Goal: Task Accomplishment & Management: Manage account settings

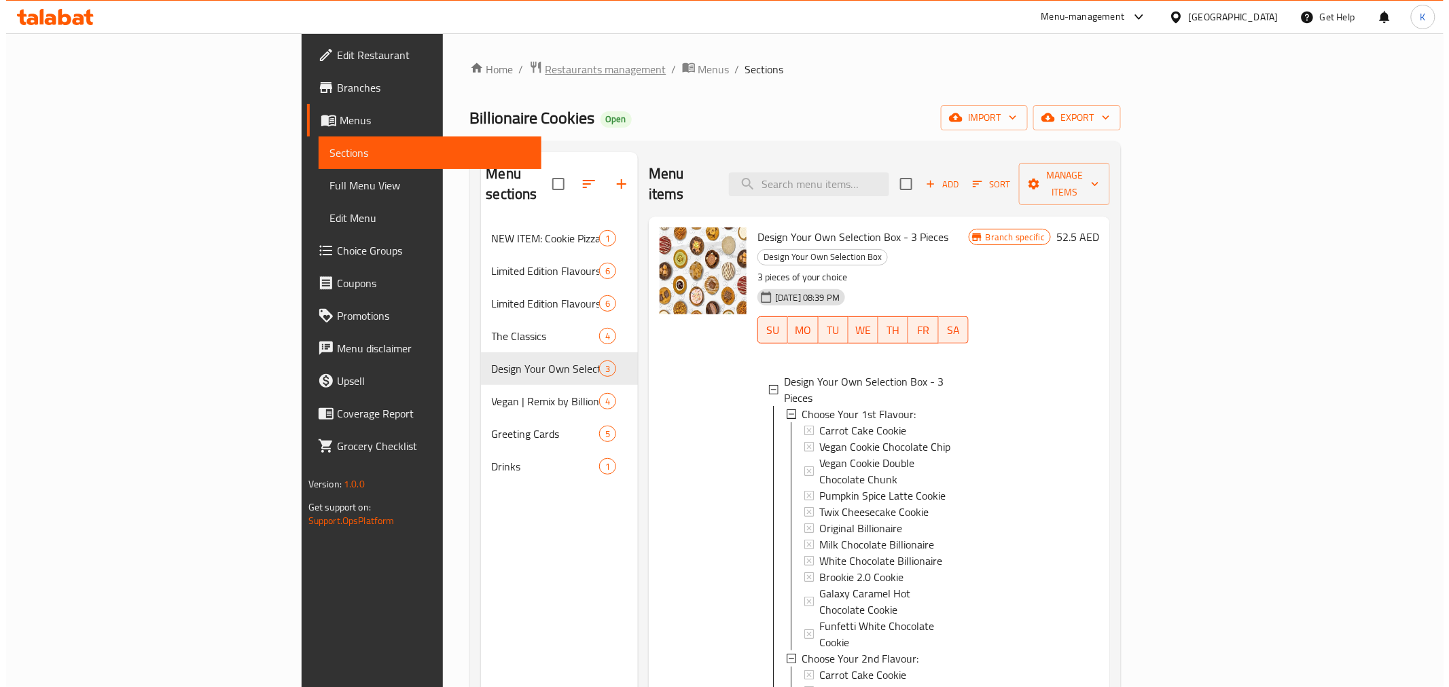
scroll to position [1, 0]
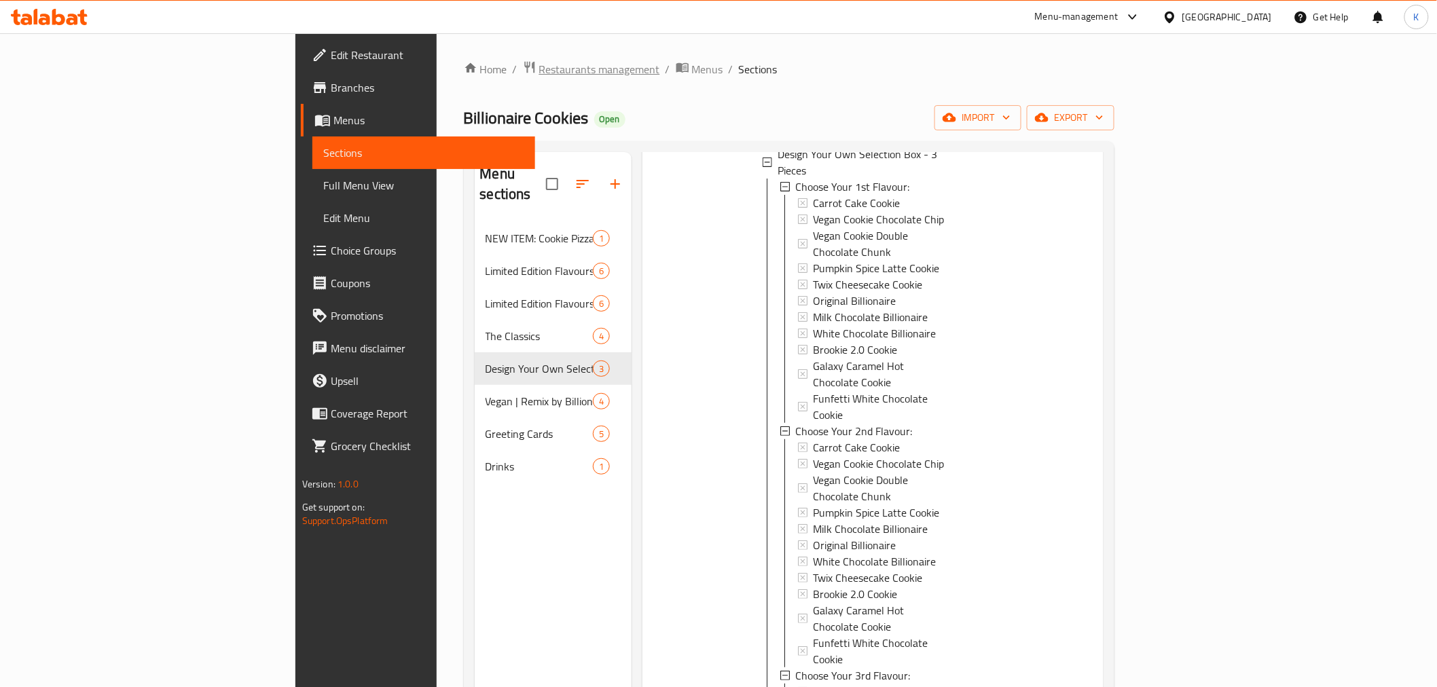
click at [539, 73] on span "Restaurants management" at bounding box center [599, 69] width 121 height 16
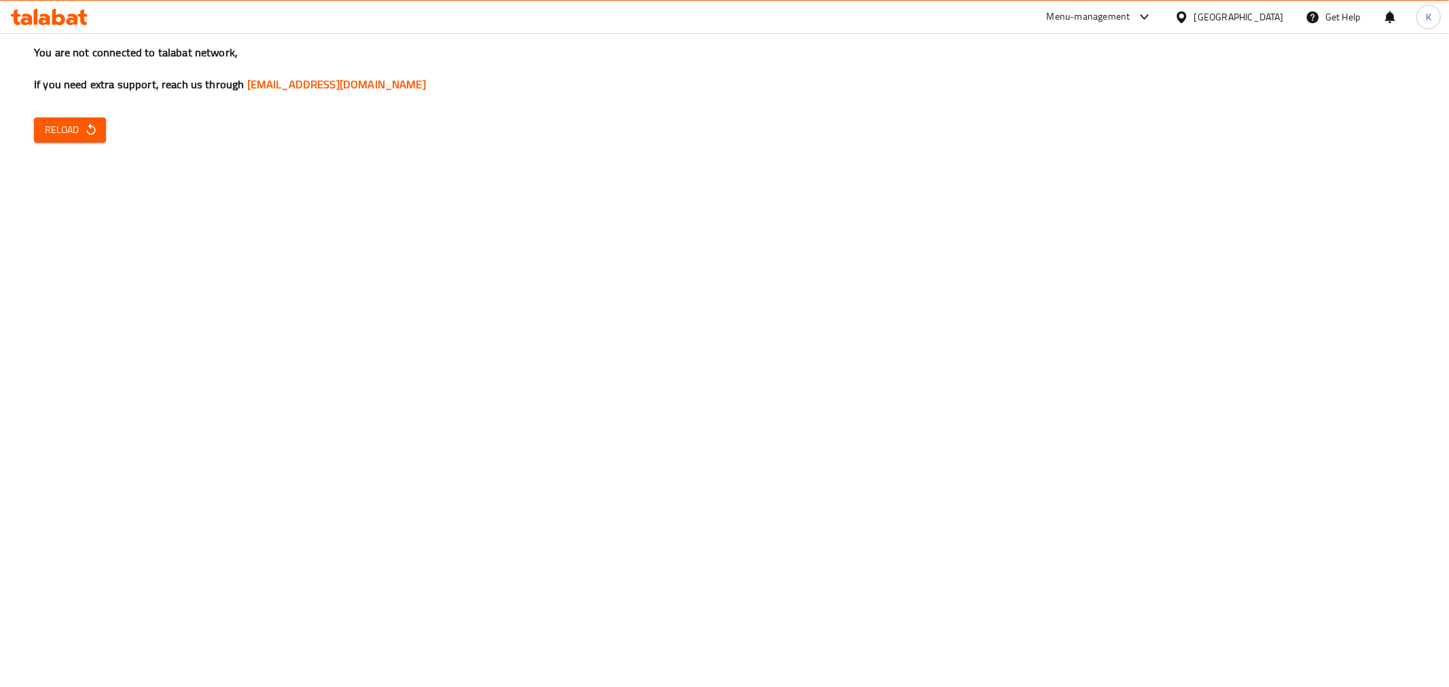
click at [41, 131] on button "Reload" at bounding box center [70, 130] width 72 height 25
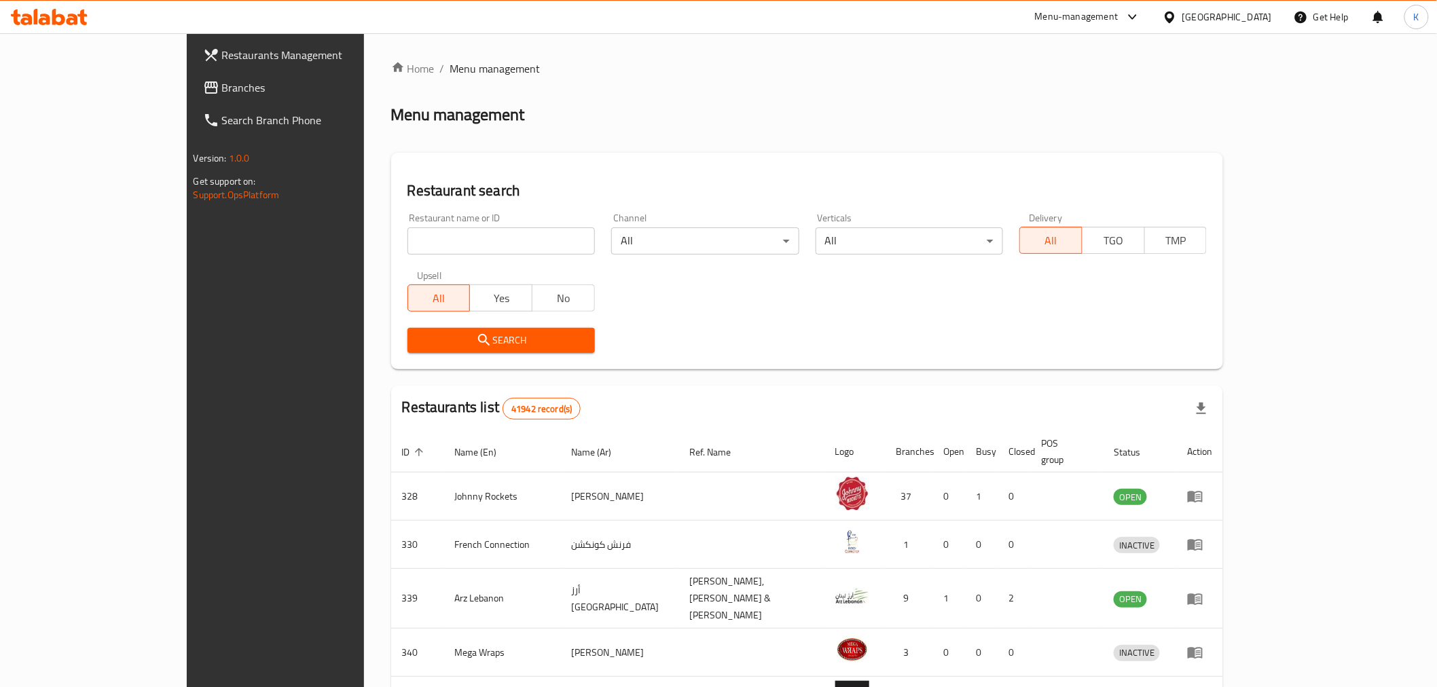
click at [507, 243] on input "search" at bounding box center [501, 241] width 187 height 27
paste input "706739"
type input "706739"
click at [537, 343] on span "Search" at bounding box center [501, 340] width 166 height 17
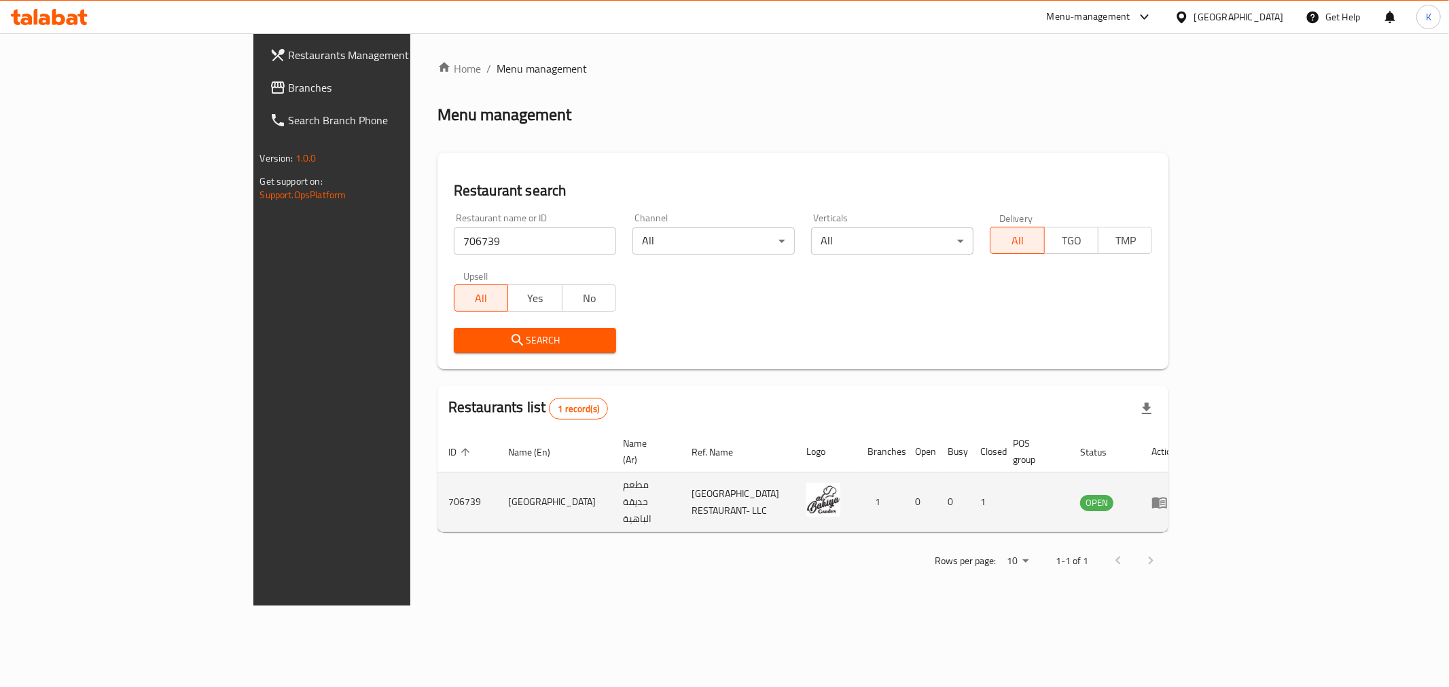
click at [1168, 494] on icon "enhanced table" at bounding box center [1159, 502] width 16 height 16
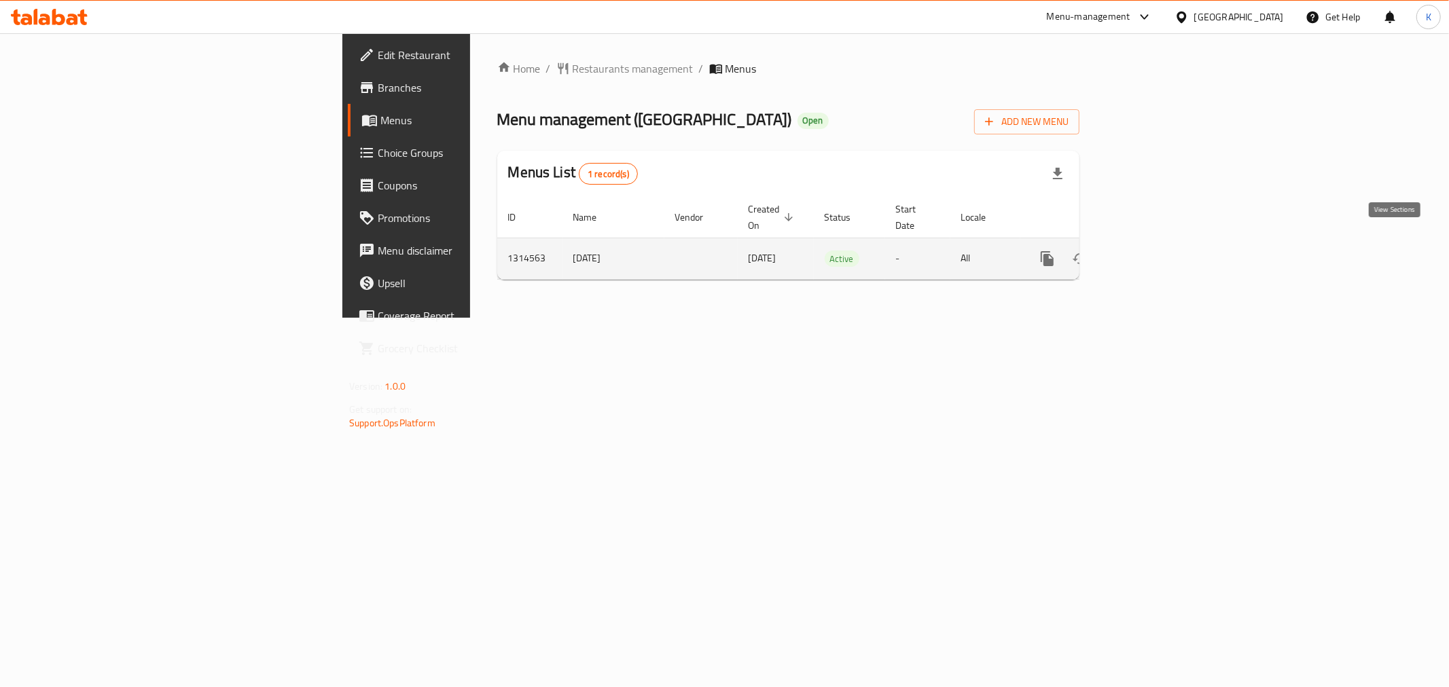
click at [1153, 251] on icon "enhanced table" at bounding box center [1145, 259] width 16 height 16
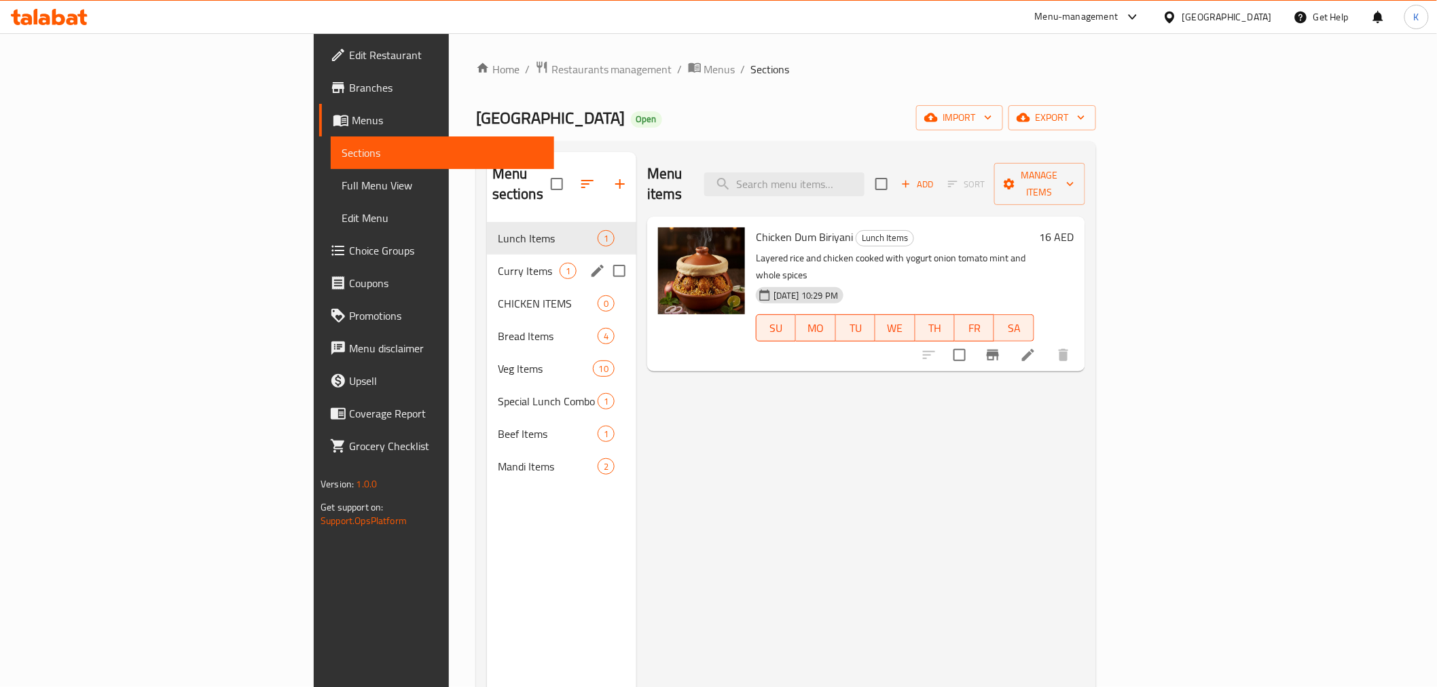
click at [498, 263] on span "Curry Items" at bounding box center [529, 271] width 62 height 16
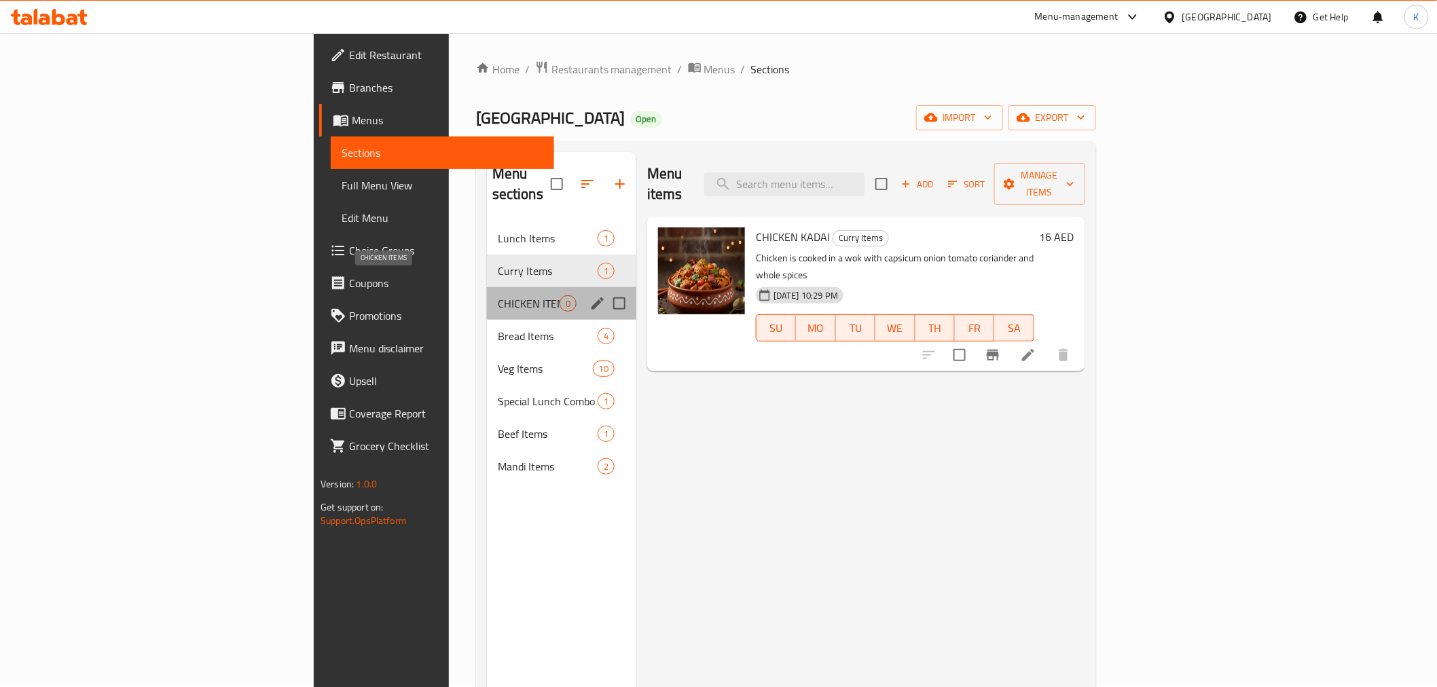
click at [498, 295] on span "CHICKEN ITEMS" at bounding box center [529, 303] width 62 height 16
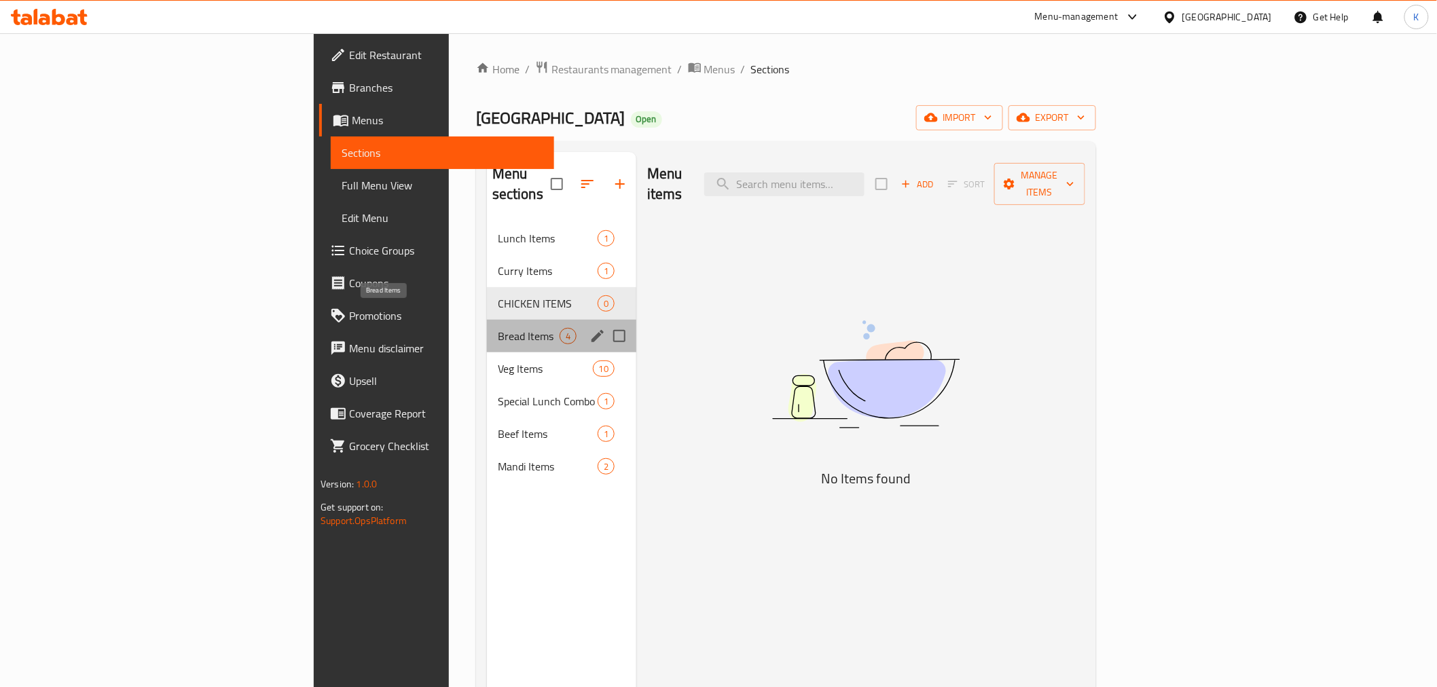
click at [498, 328] on span "Bread Items" at bounding box center [529, 336] width 62 height 16
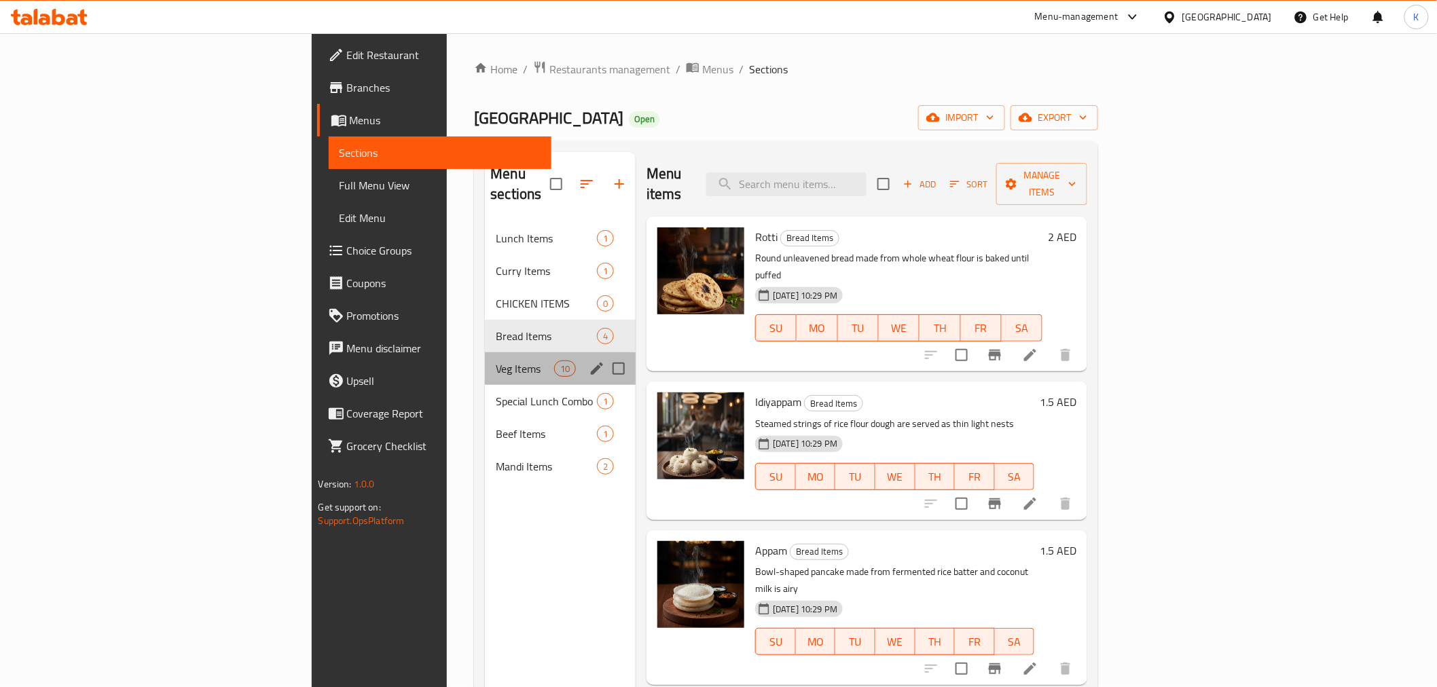
click at [485, 353] on div "Veg Items 10" at bounding box center [560, 369] width 151 height 33
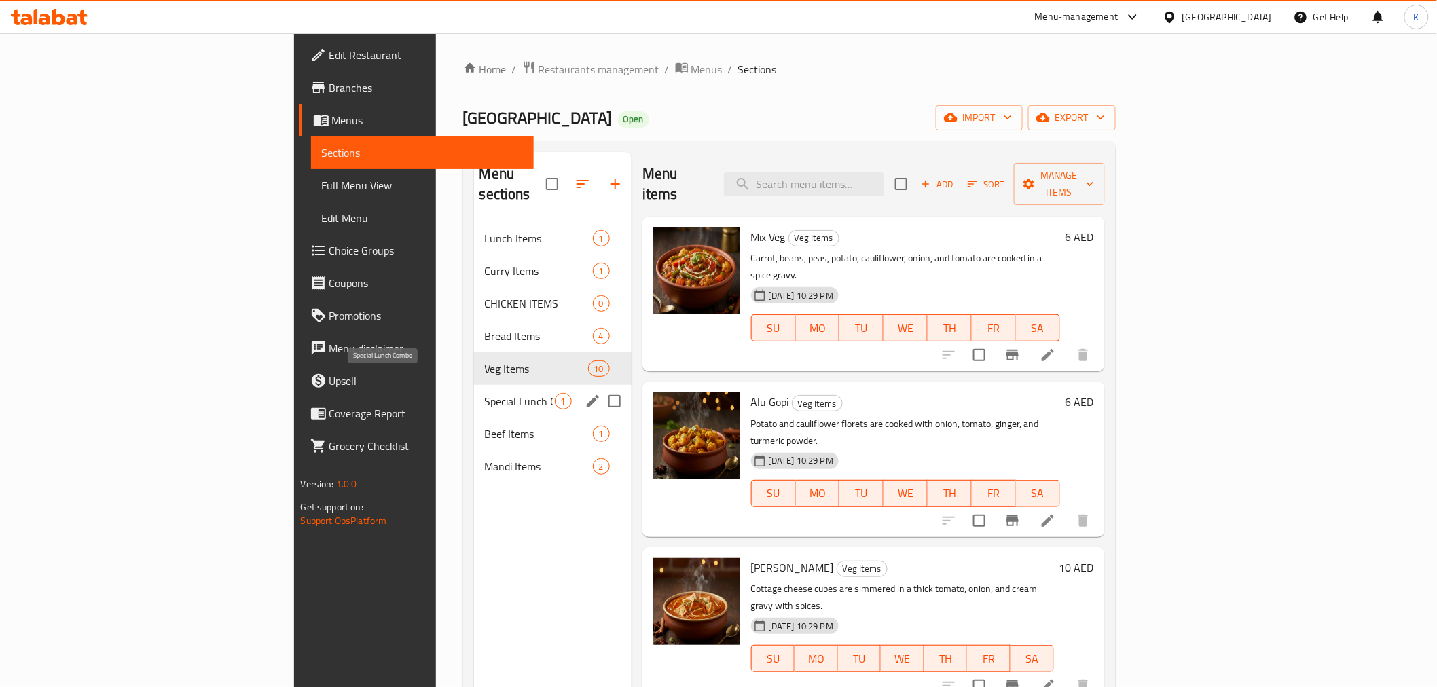
click at [485, 393] on span "Special Lunch Combo" at bounding box center [520, 401] width 70 height 16
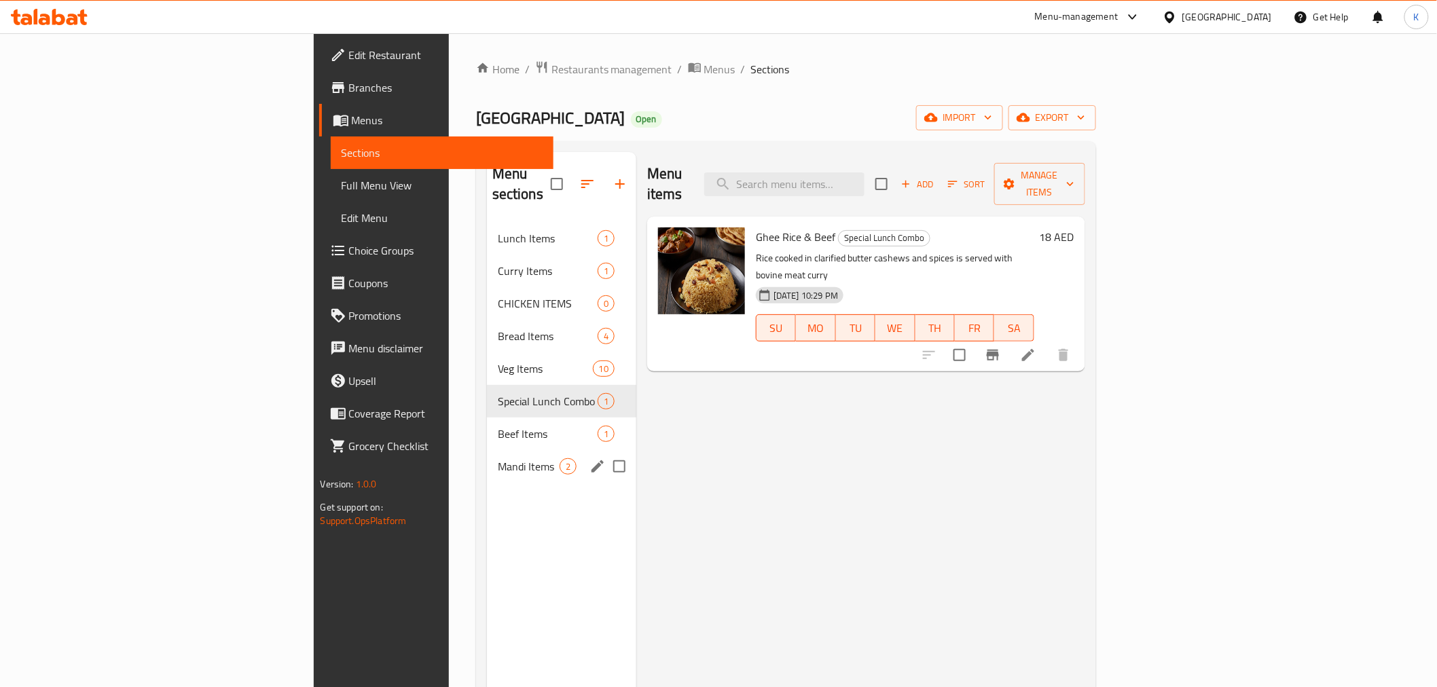
click at [487, 450] on div "Mandi Items 2" at bounding box center [561, 466] width 149 height 33
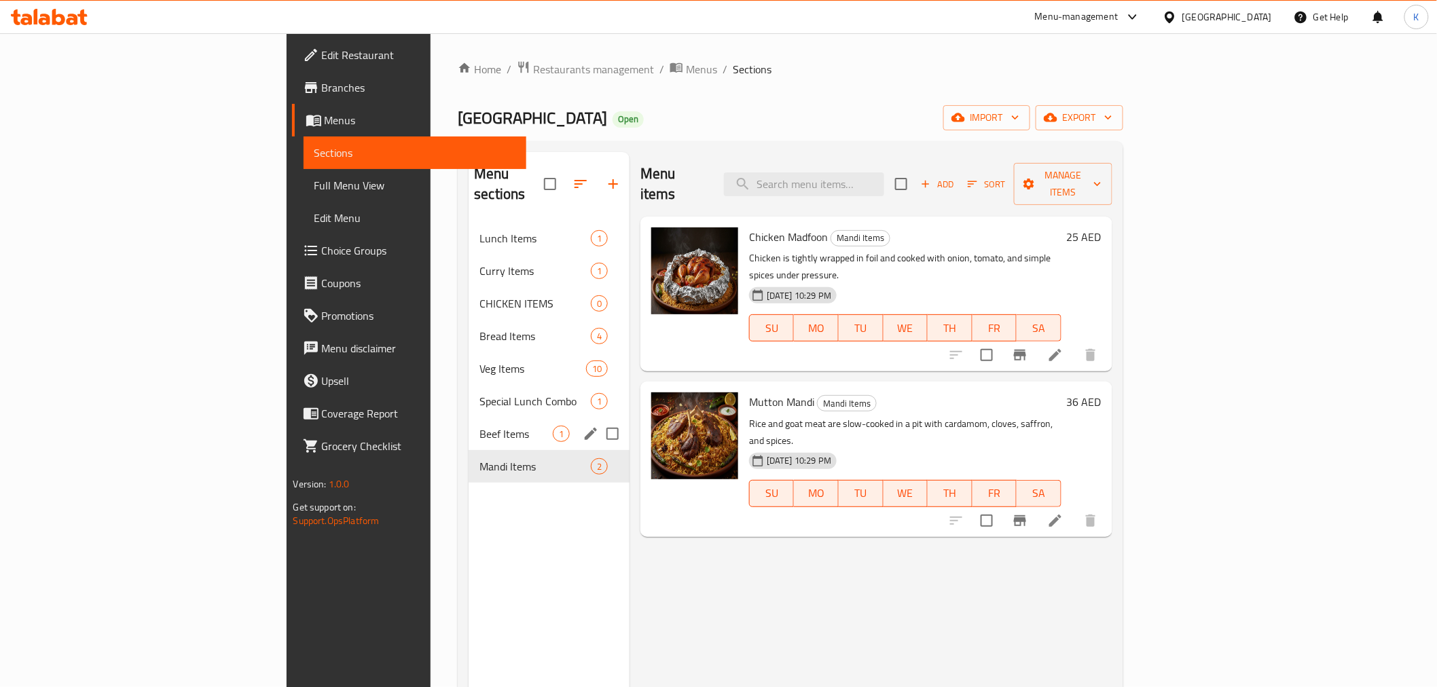
click at [469, 424] on div "Beef Items 1" at bounding box center [549, 434] width 161 height 33
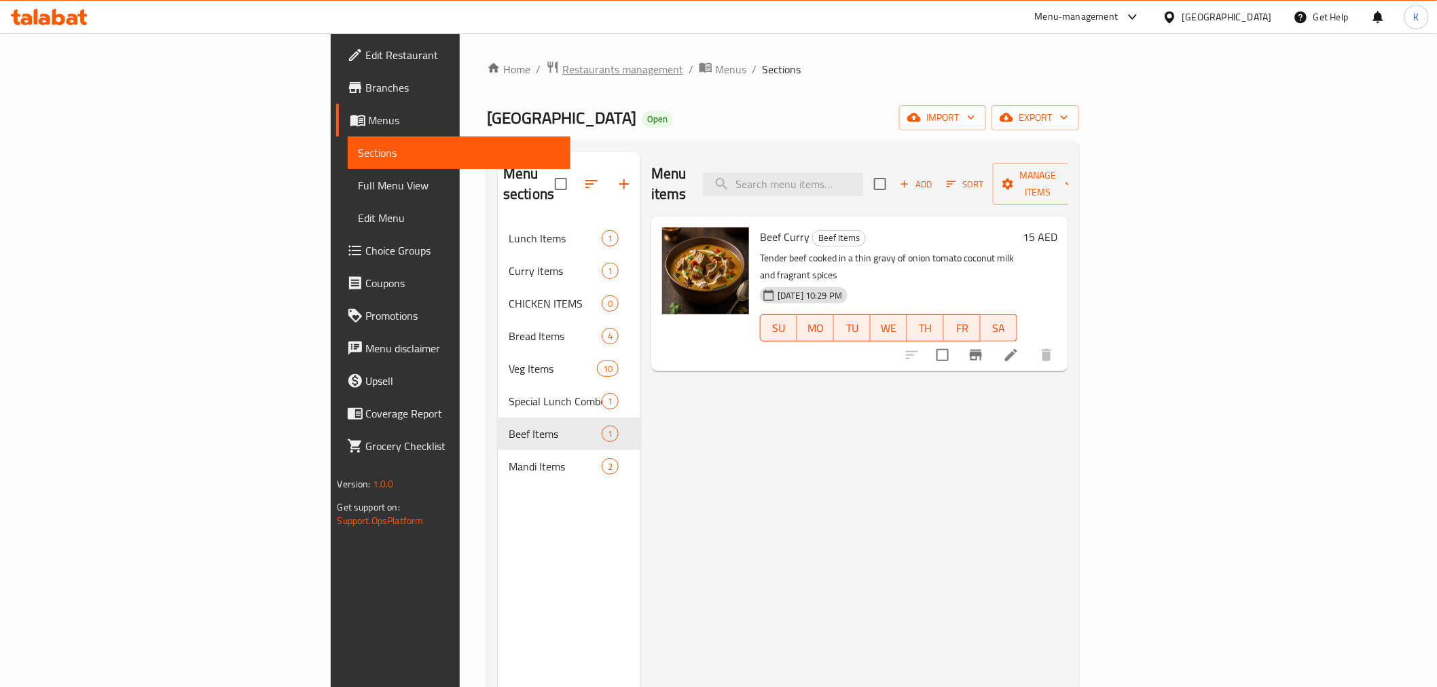
click at [562, 68] on span "Restaurants management" at bounding box center [622, 69] width 121 height 16
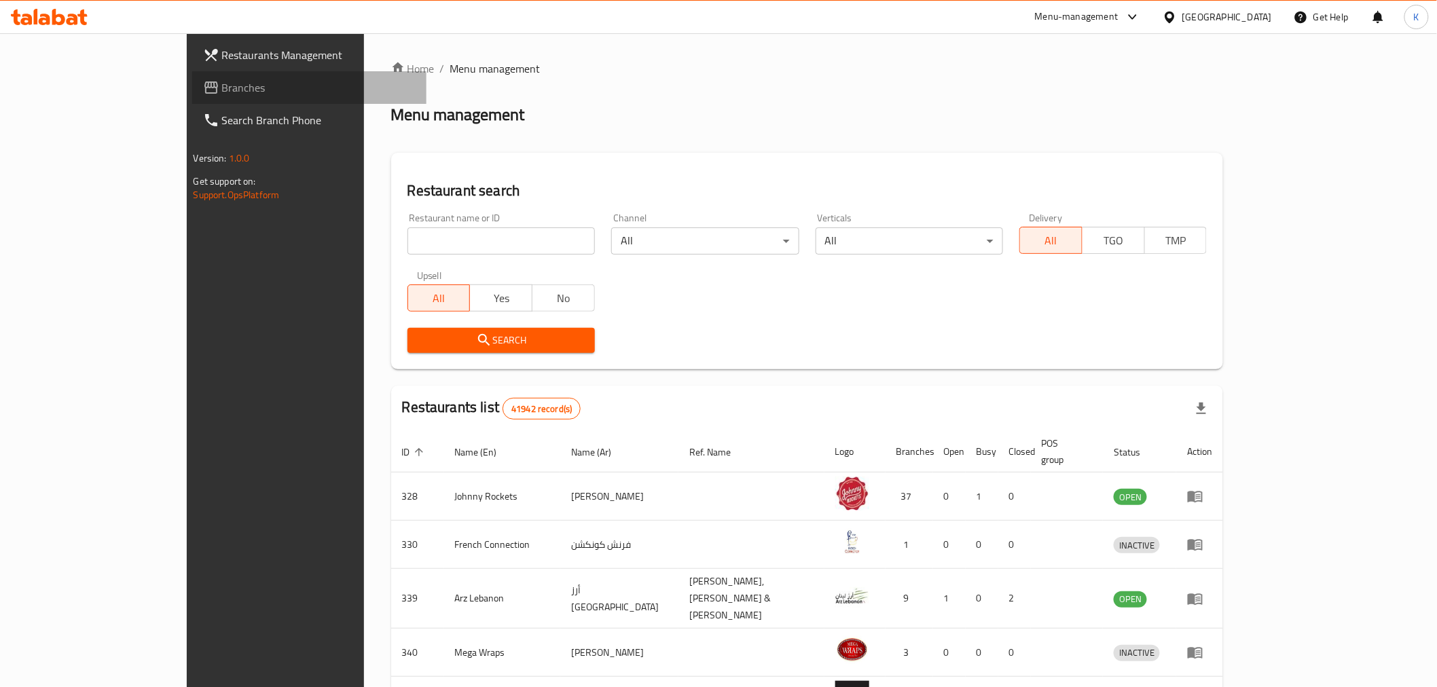
click at [222, 92] on span "Branches" at bounding box center [319, 87] width 194 height 16
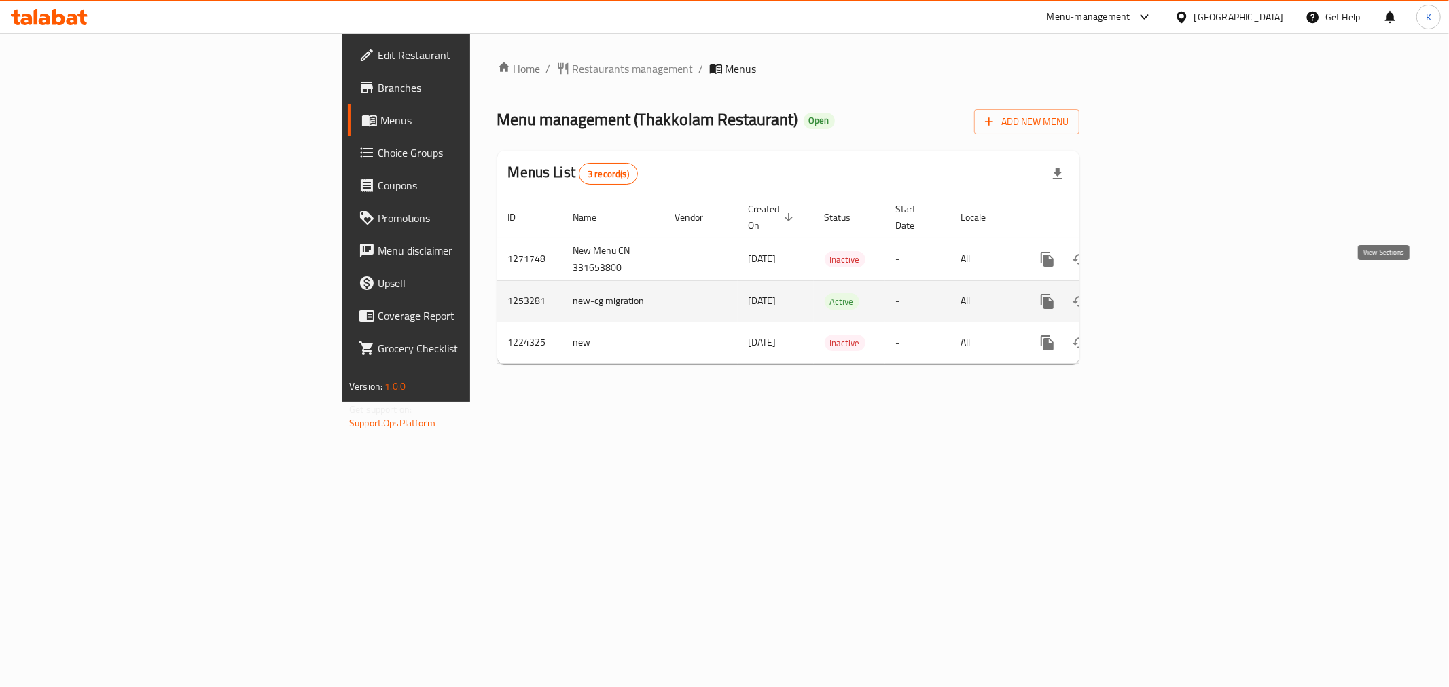
click at [1151, 295] on icon "enhanced table" at bounding box center [1145, 301] width 12 height 12
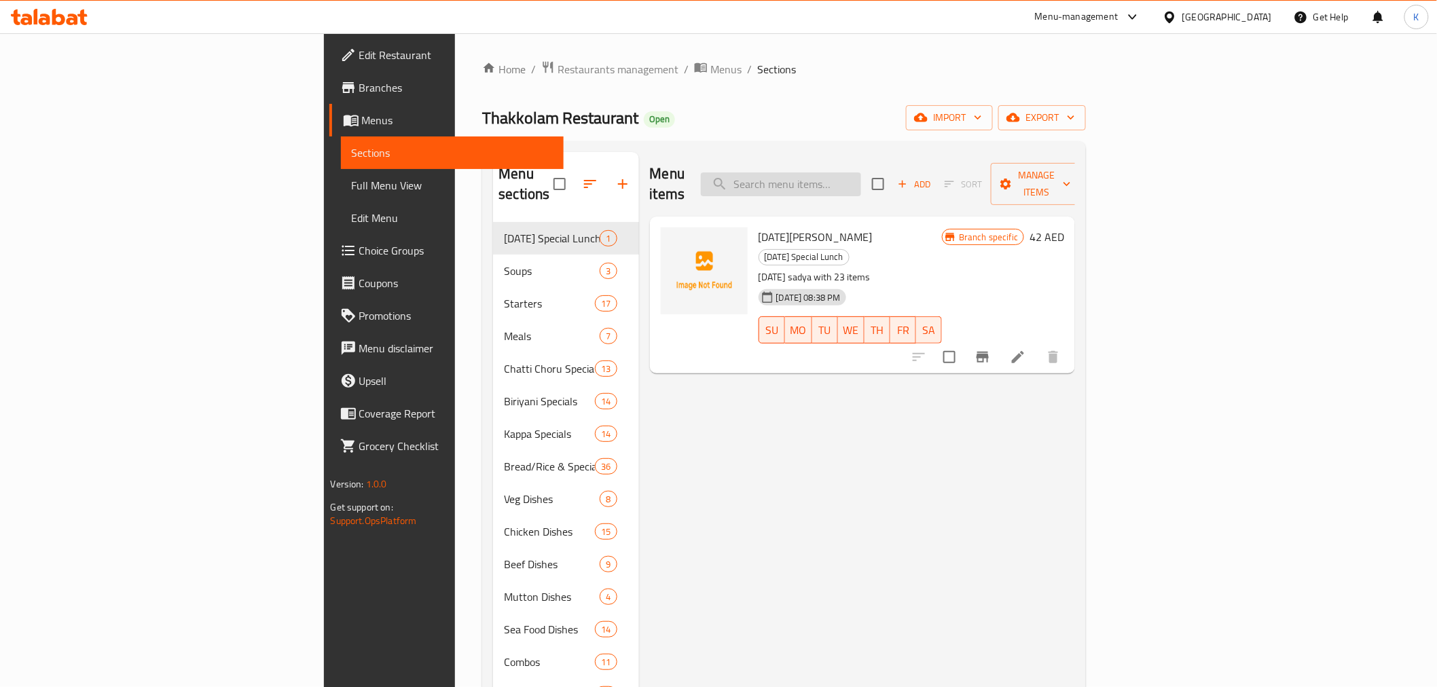
click at [861, 173] on input "search" at bounding box center [781, 185] width 160 height 24
drag, startPoint x: 920, startPoint y: 165, endPoint x: 281, endPoint y: 158, distance: 639.2
click at [493, 160] on div "Menu sections Onam Special Lunch 1 Soups 3 Starters 17 Meals 7 Chatti Choru Spe…" at bounding box center [784, 499] width 582 height 695
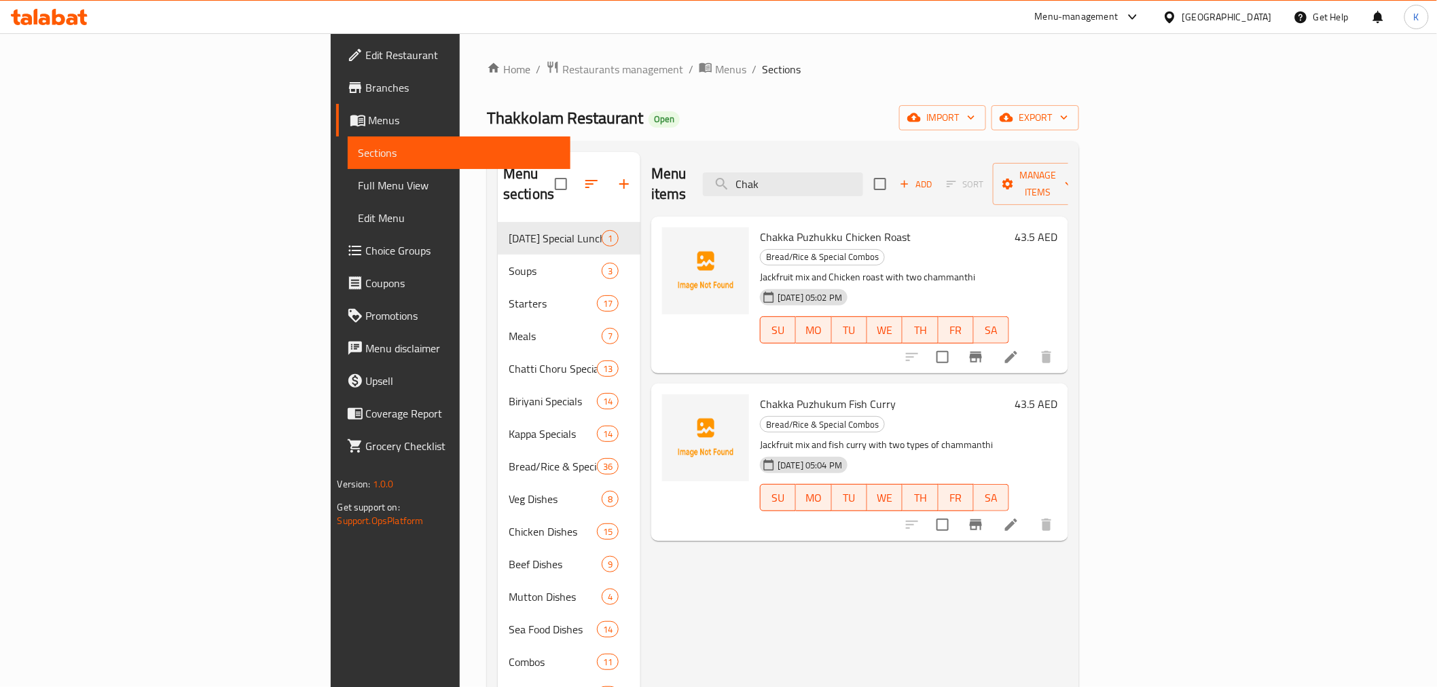
drag, startPoint x: 897, startPoint y: 172, endPoint x: 708, endPoint y: 180, distance: 188.3
click at [708, 180] on div "Menu items Chak Add Sort Manage items" at bounding box center [859, 184] width 417 height 65
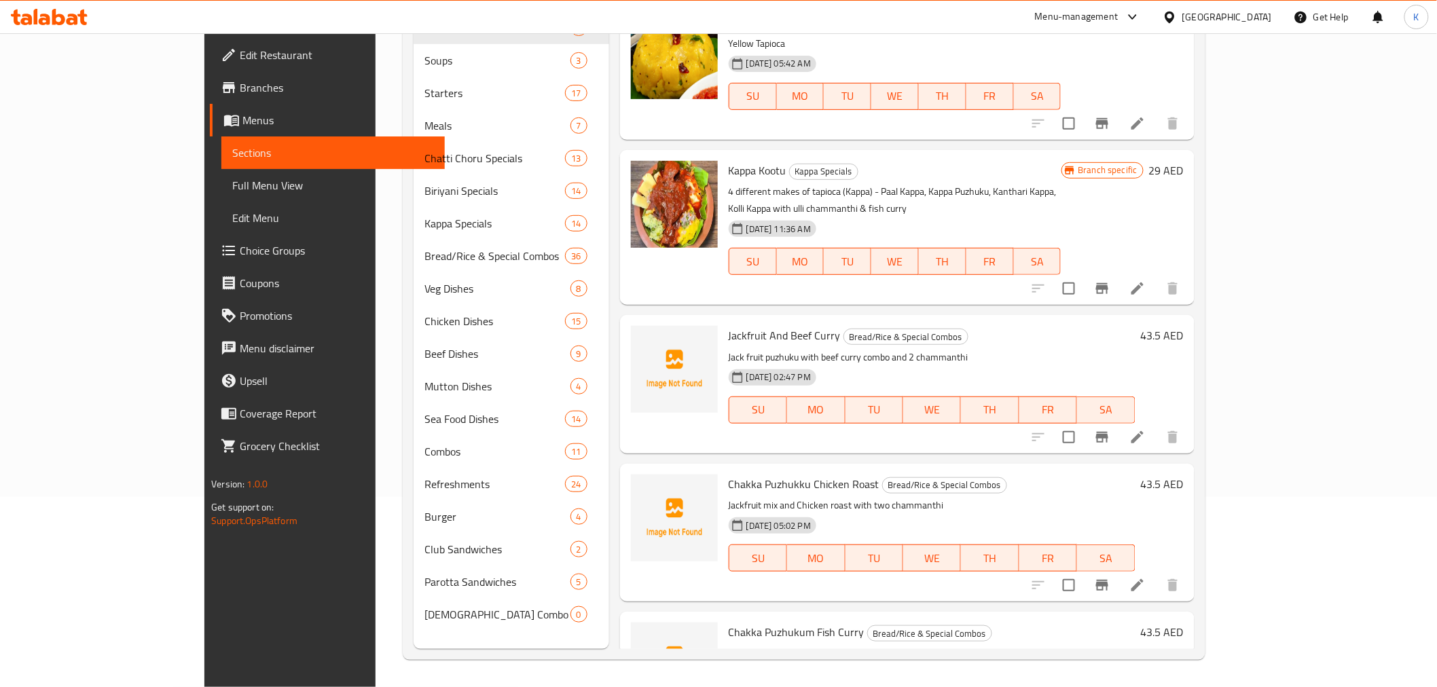
scroll to position [455, 0]
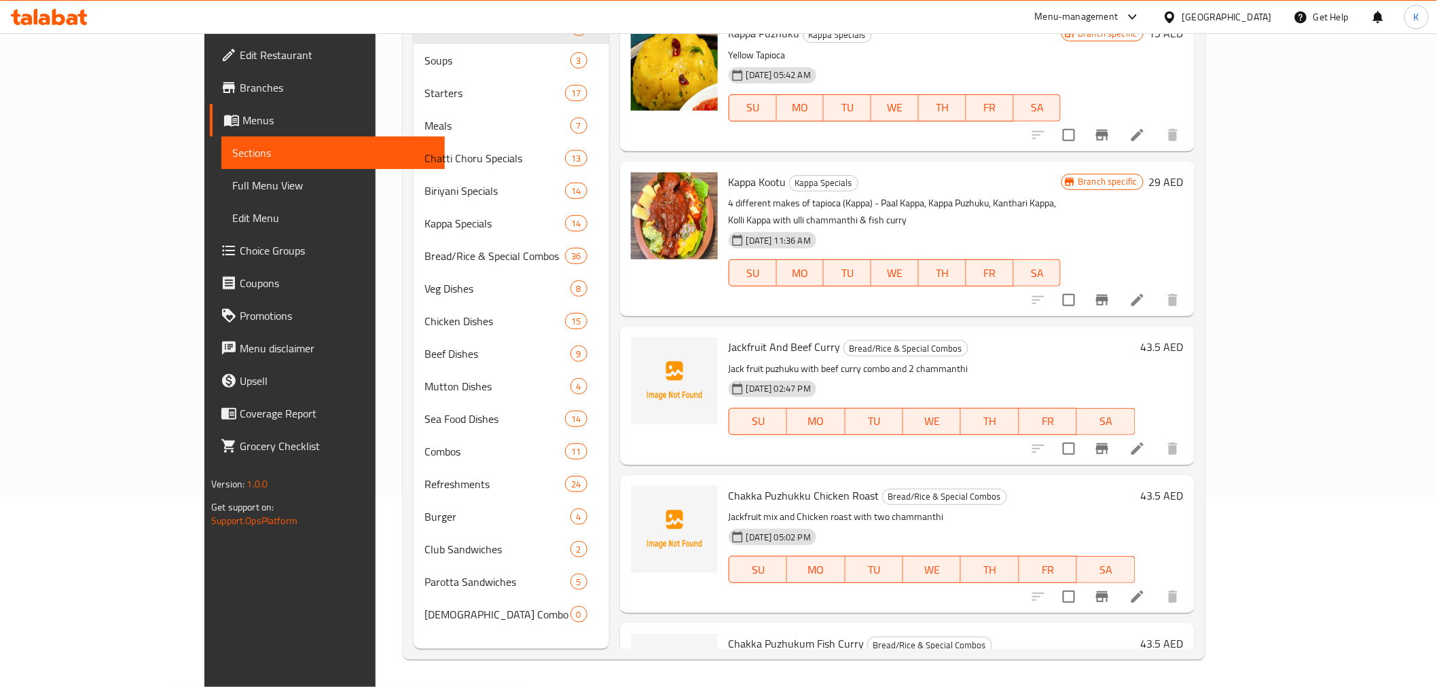
type input "puz"
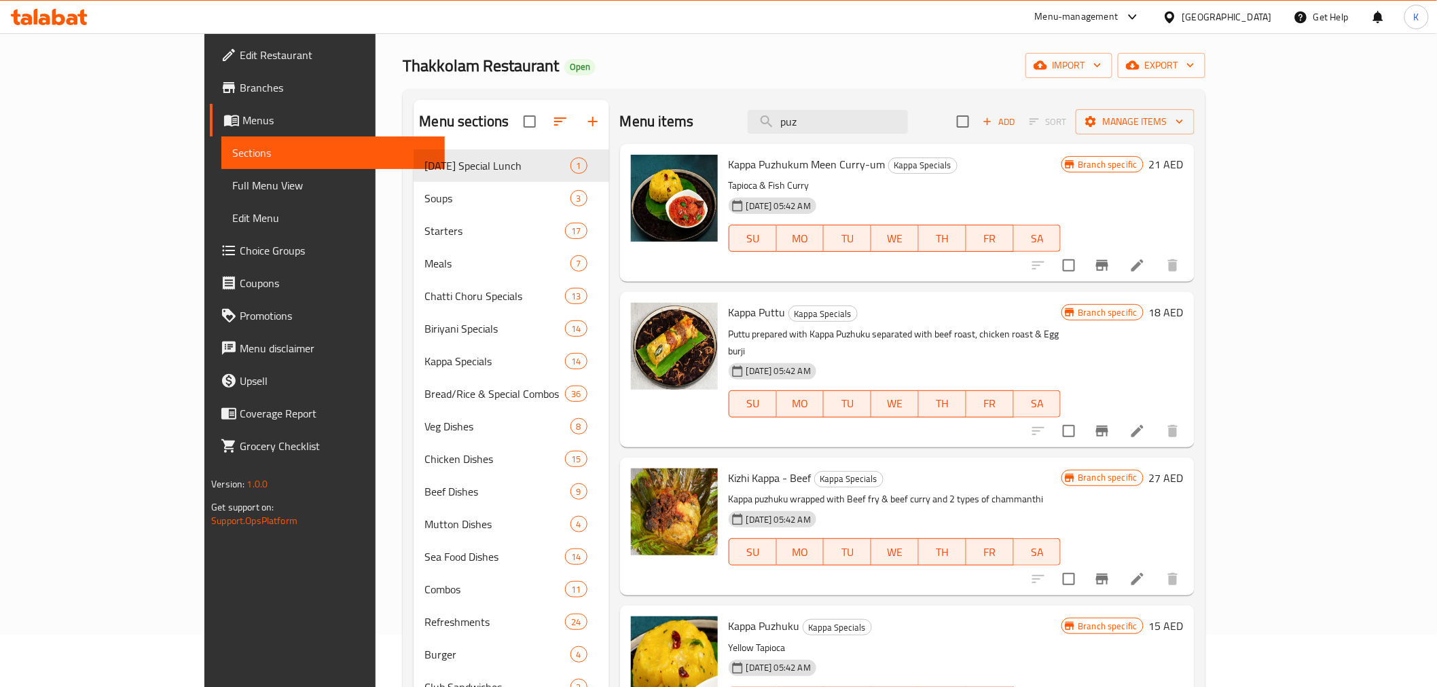
scroll to position [0, 0]
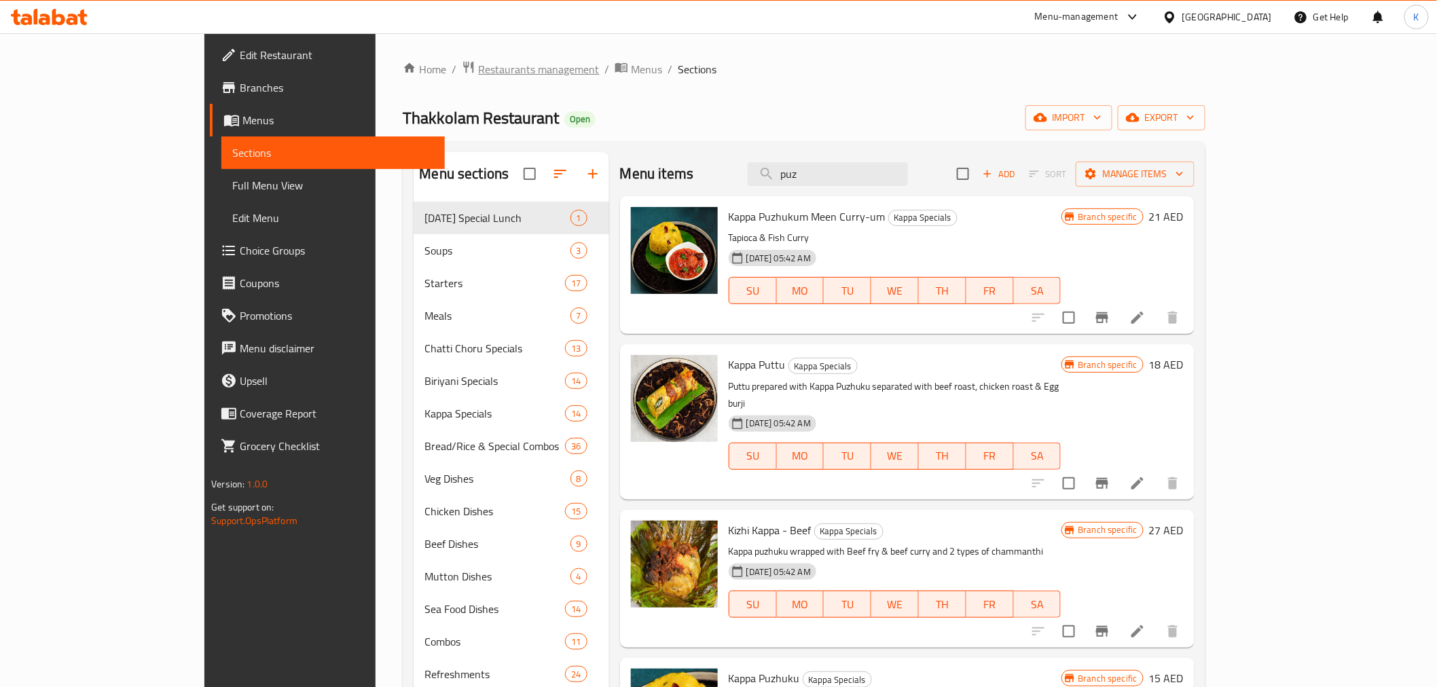
click at [478, 64] on span "Restaurants management" at bounding box center [538, 69] width 121 height 16
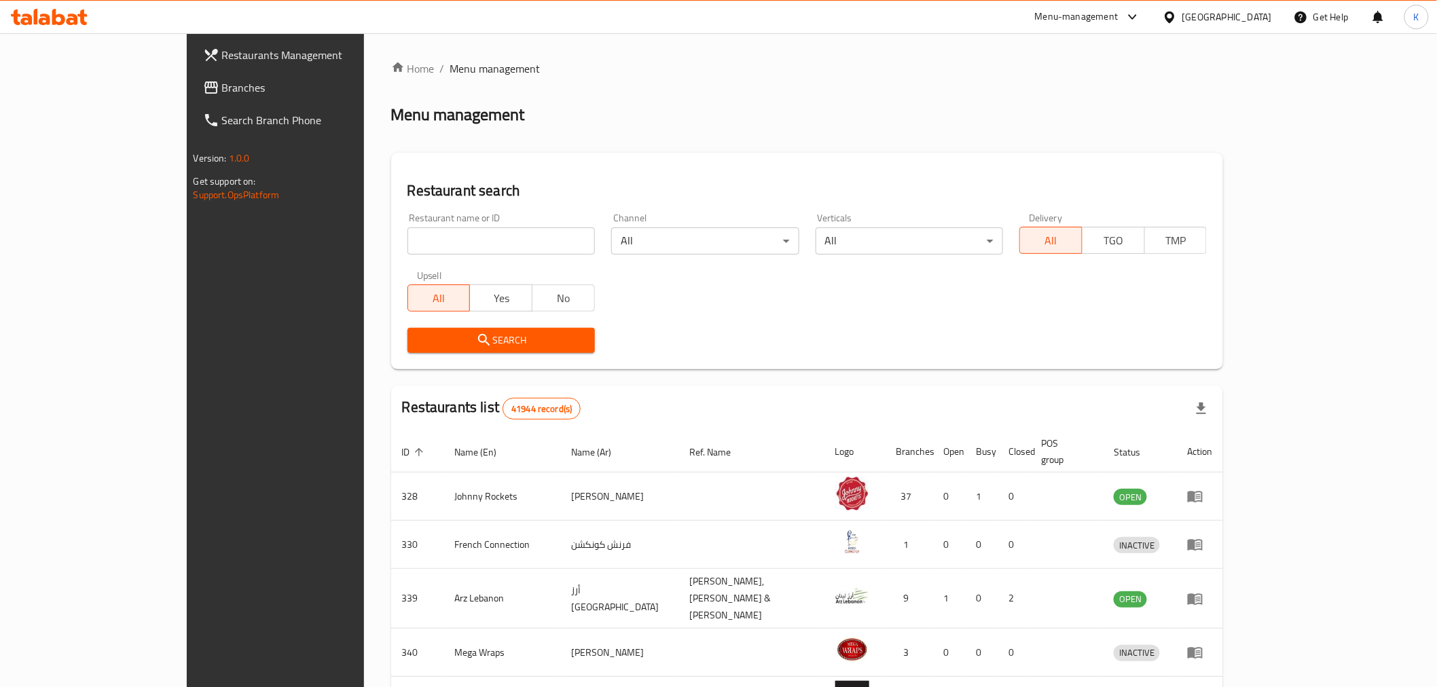
click at [222, 85] on span "Branches" at bounding box center [319, 87] width 194 height 16
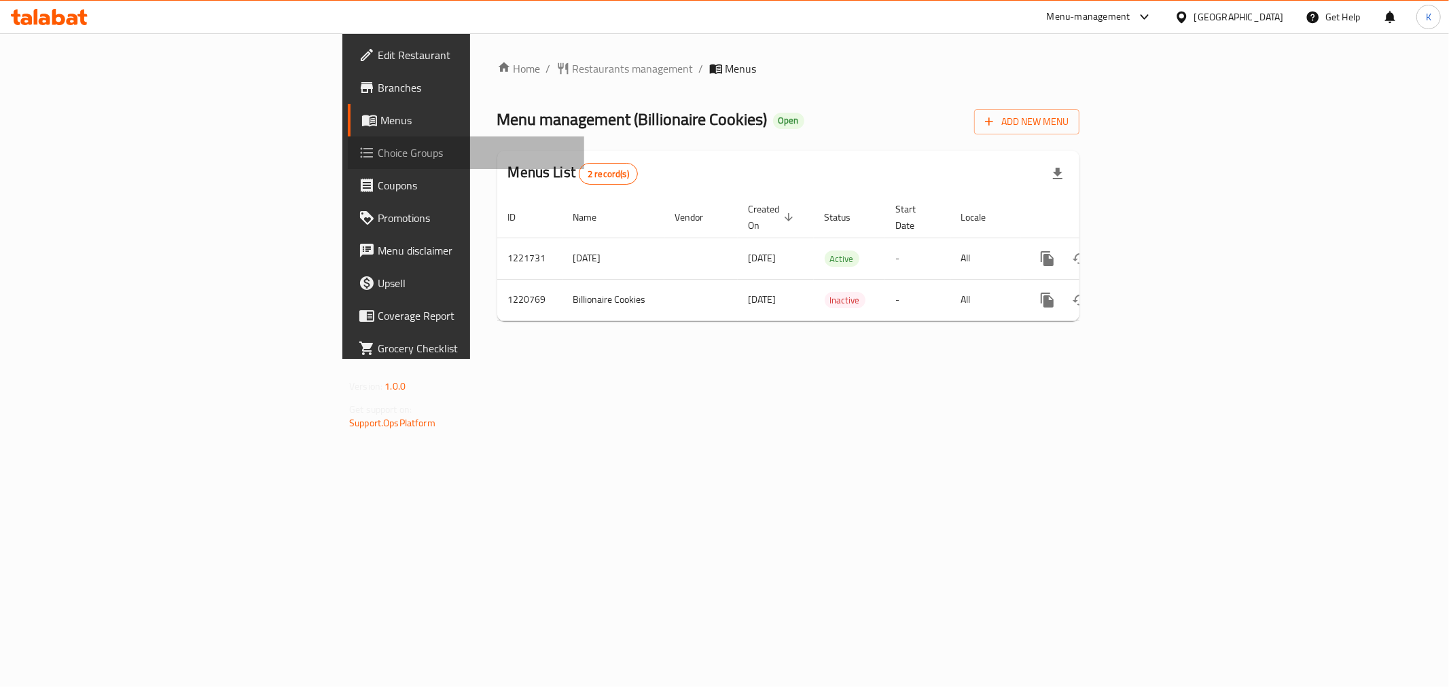
click at [378, 155] on span "Choice Groups" at bounding box center [476, 153] width 196 height 16
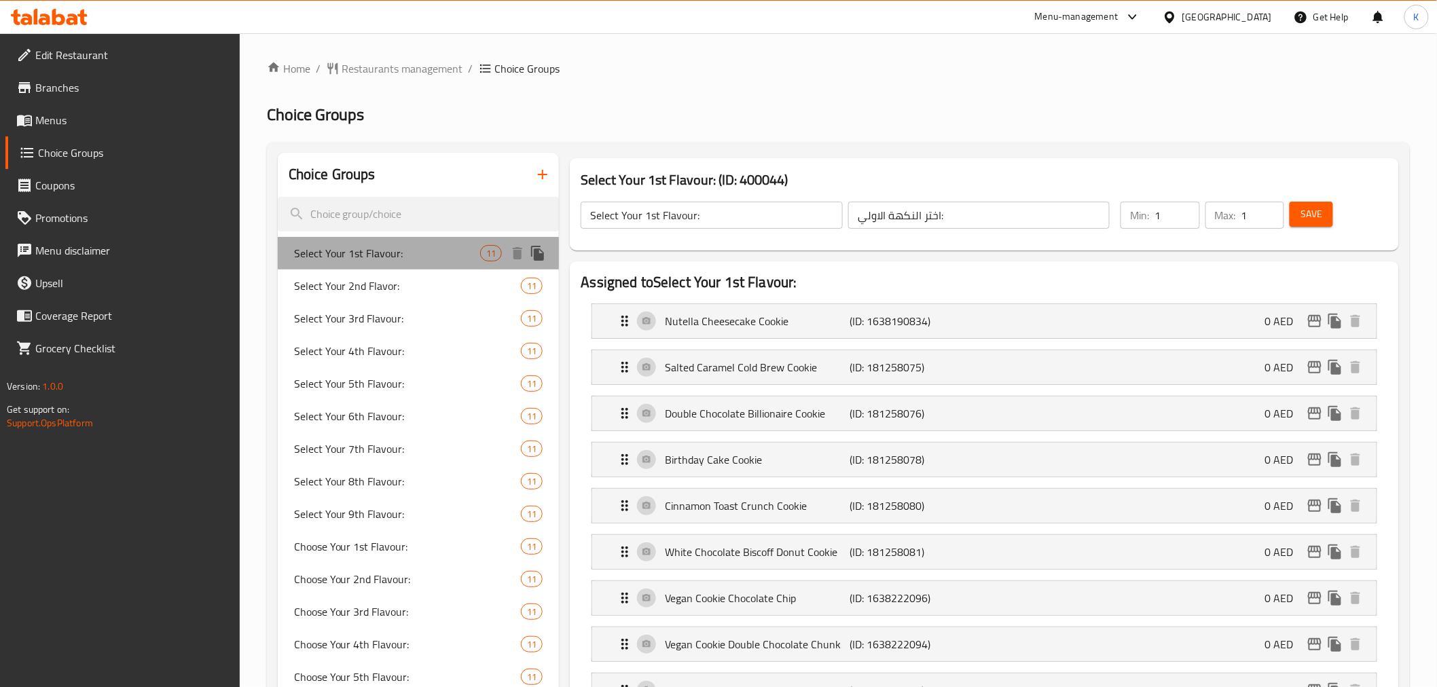
click at [323, 259] on span "Select Your 1st Flavour:" at bounding box center [387, 253] width 187 height 16
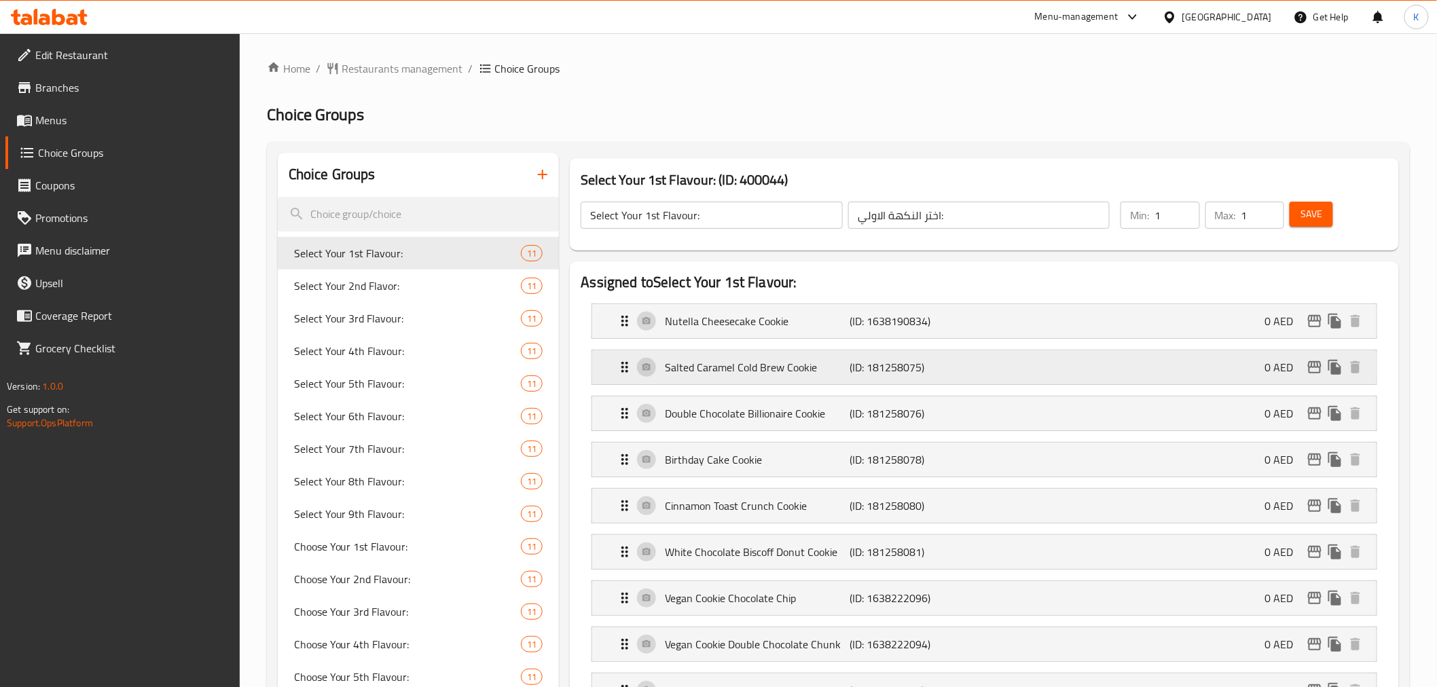
click at [744, 372] on p "Salted Caramel Cold Brew Cookie" at bounding box center [757, 367] width 185 height 16
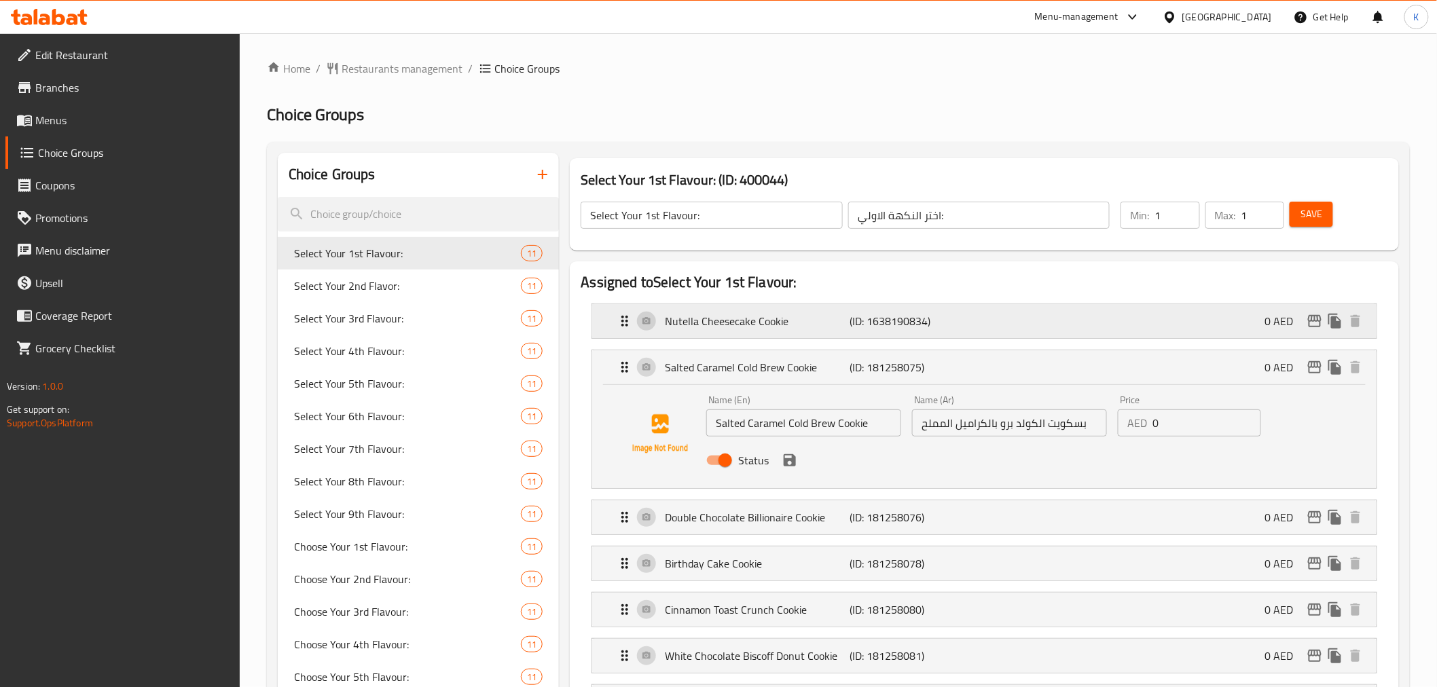
click at [768, 309] on div "Nutella Cheesecake Cookie (ID: 1638190834) 0 AED" at bounding box center [988, 321] width 743 height 34
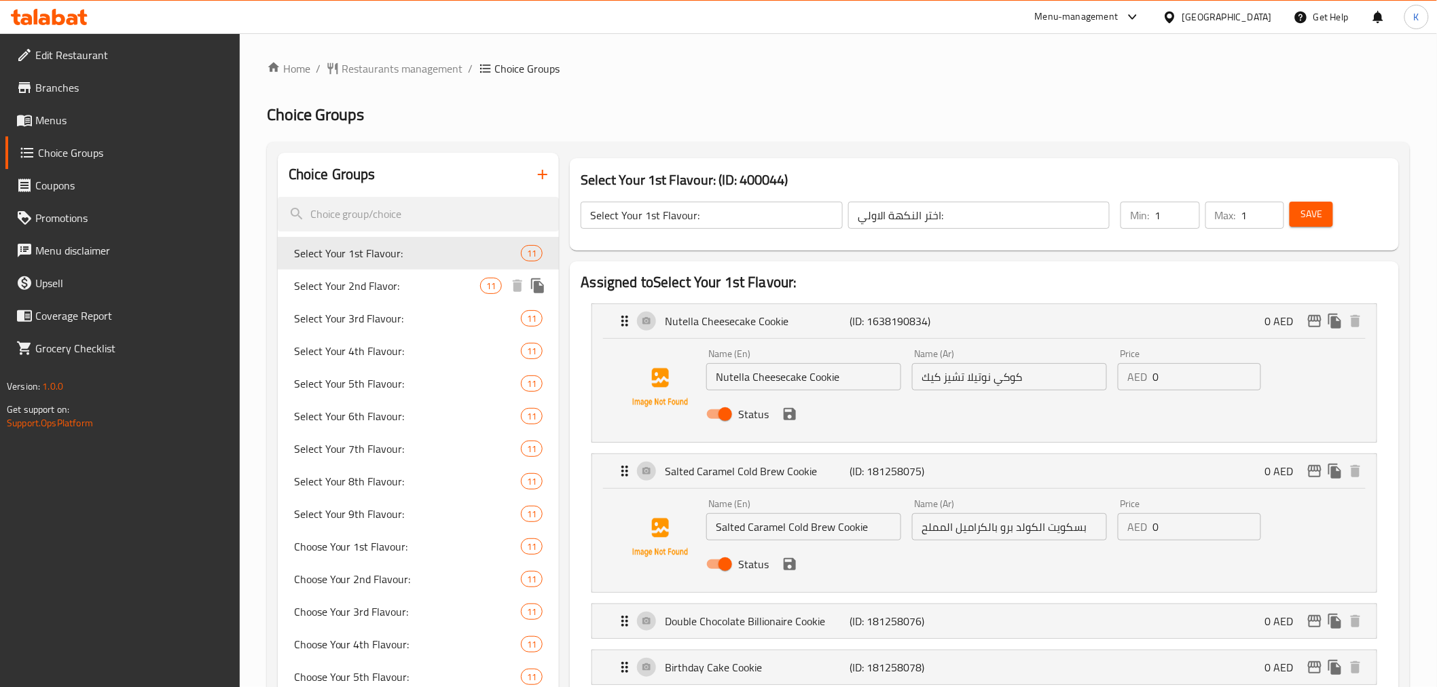
click at [391, 280] on span "Select Your 2nd Flavor:" at bounding box center [387, 286] width 187 height 16
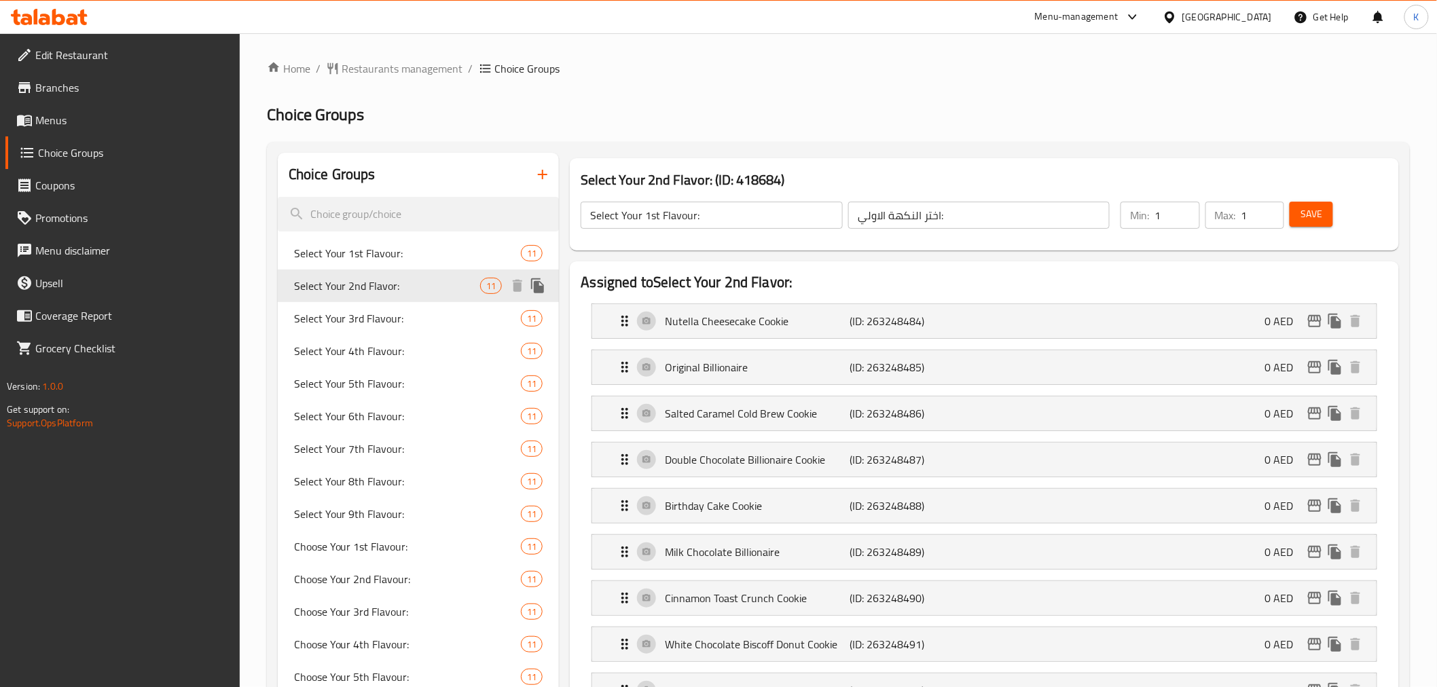
type input "Select Your 2nd Flavor:"
type input "حدد النكهة الثانية الخاصة بك:"
click at [796, 323] on p "Nutella Cheesecake Cookie" at bounding box center [757, 321] width 185 height 16
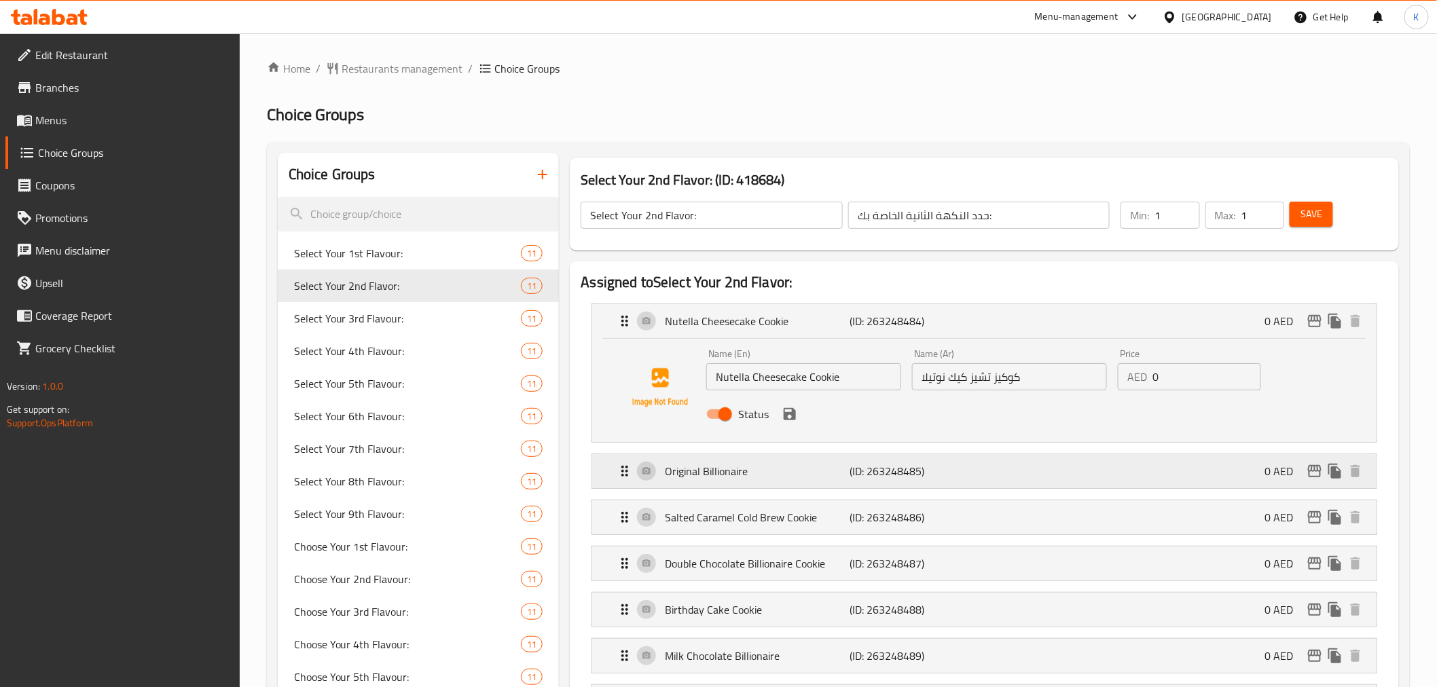
click at [806, 461] on div "Original Billionaire (ID: 263248485) 0 AED" at bounding box center [988, 471] width 743 height 34
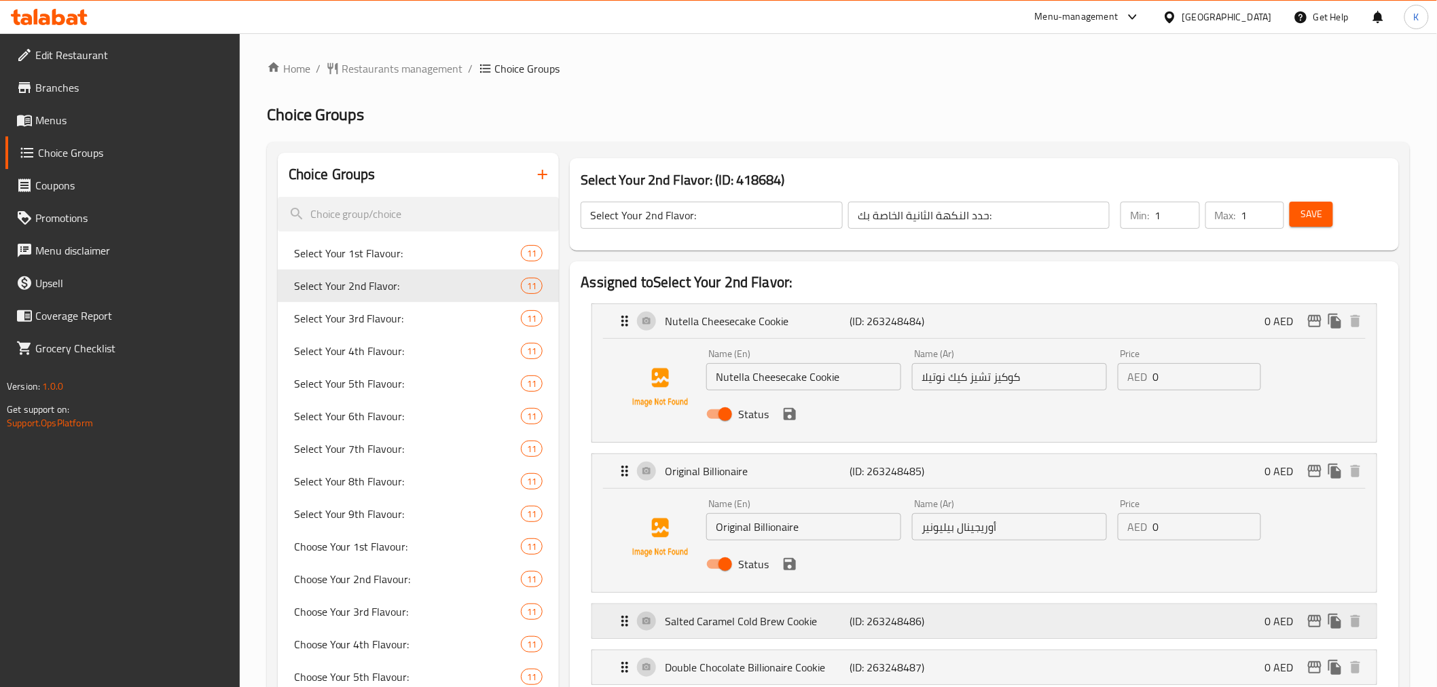
click at [859, 632] on div "Salted Caramel Cold Brew Cookie (ID: 263248486) 0 AED" at bounding box center [988, 621] width 743 height 34
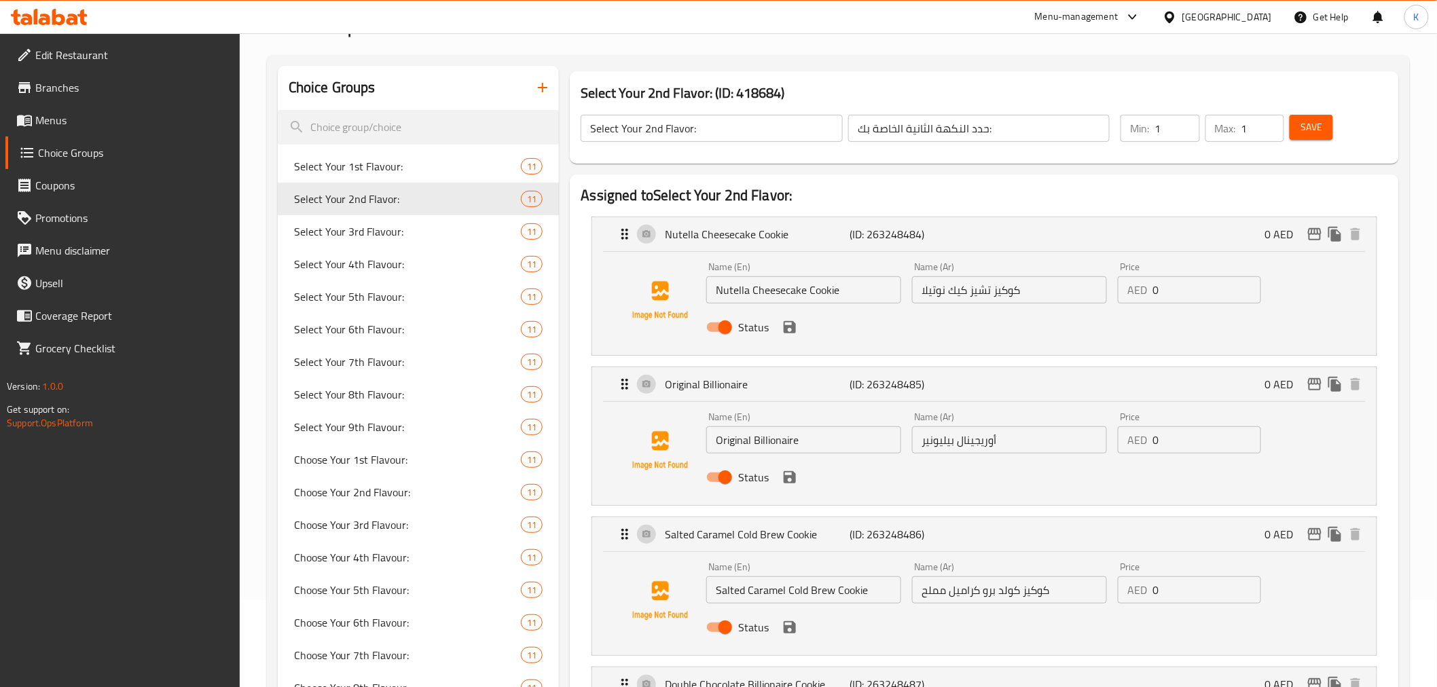
scroll to position [302, 0]
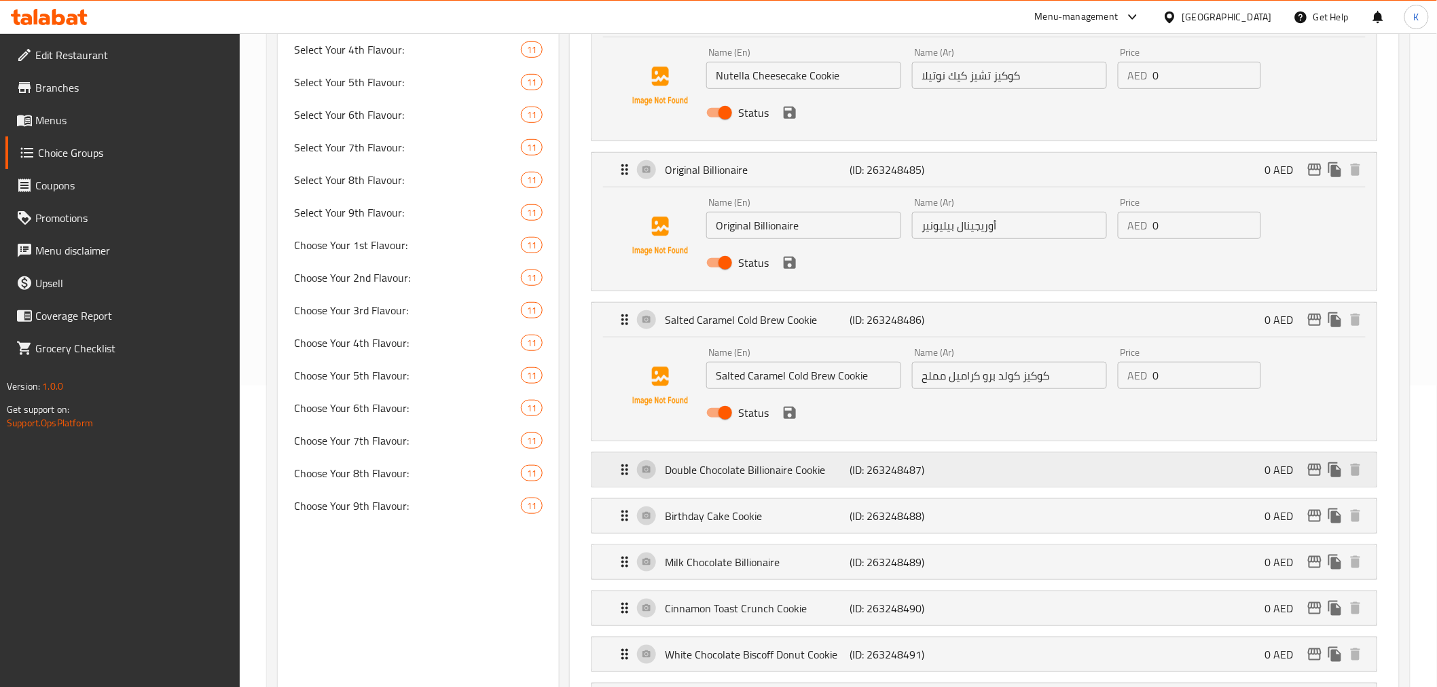
click at [885, 477] on p "(ID: 263248487)" at bounding box center [912, 470] width 124 height 16
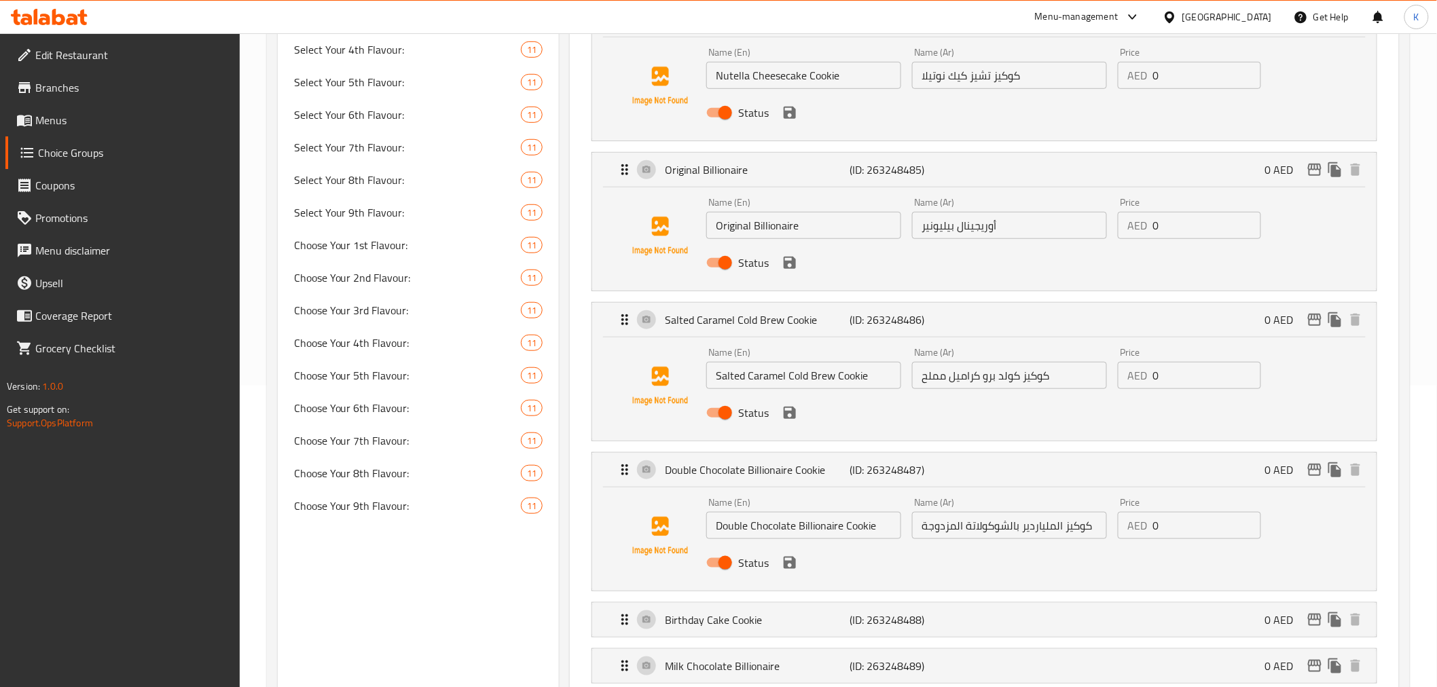
click at [1205, 20] on div "[GEOGRAPHIC_DATA]" at bounding box center [1228, 17] width 90 height 15
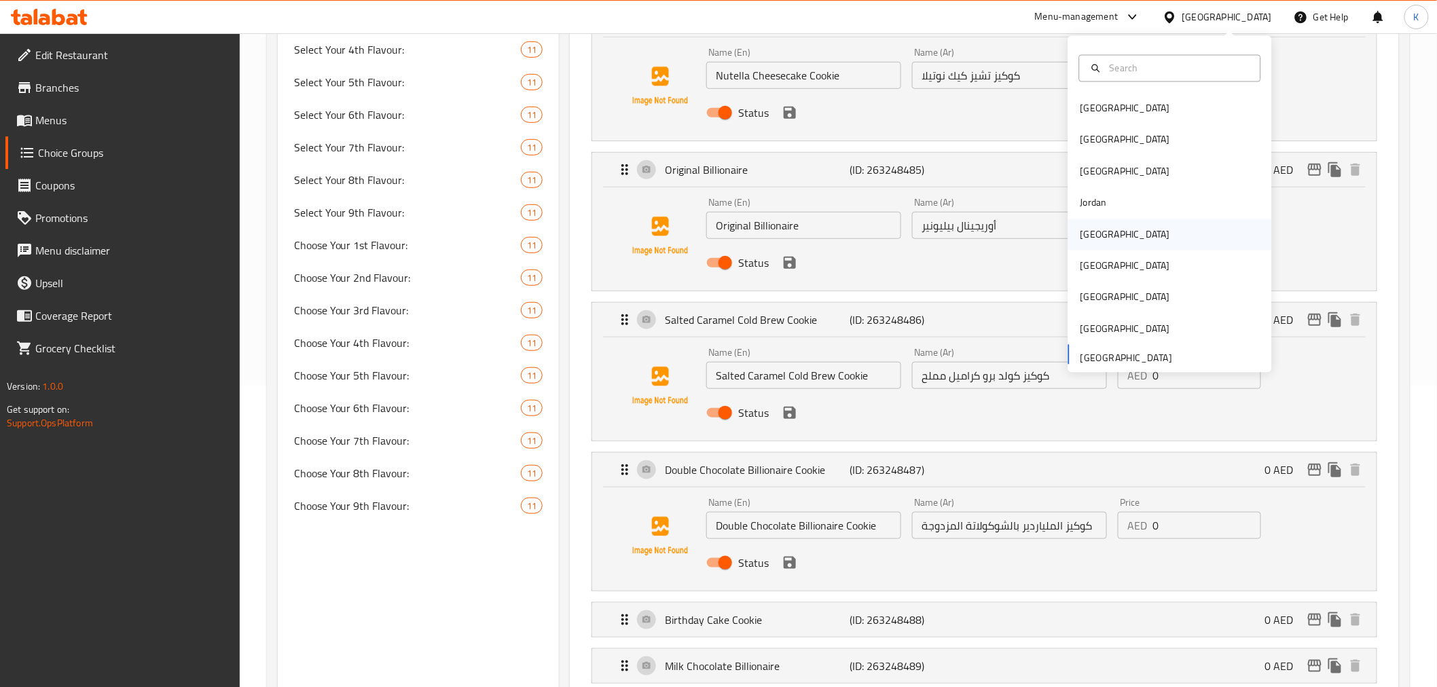
click at [1100, 234] on div "[GEOGRAPHIC_DATA]" at bounding box center [1125, 234] width 111 height 31
